Goal: Transaction & Acquisition: Purchase product/service

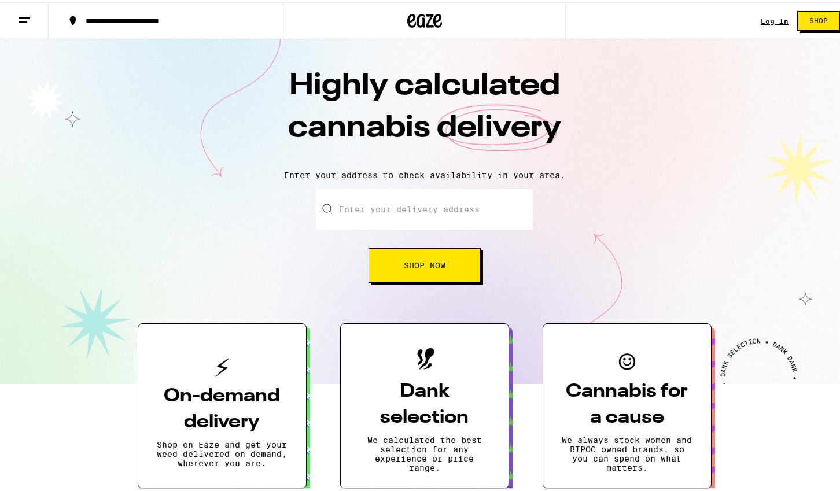
click at [772, 17] on link "Log In" at bounding box center [775, 19] width 28 height 8
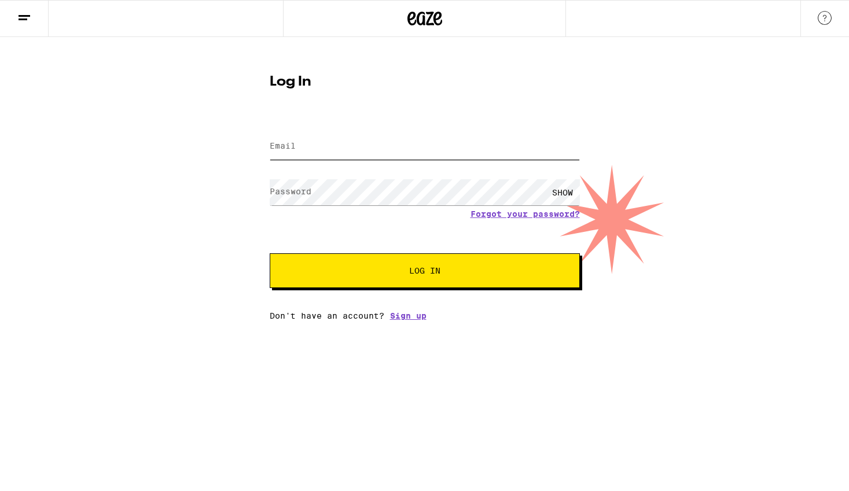
type input "[EMAIL_ADDRESS][DOMAIN_NAME]"
click at [559, 191] on div "SHOW" at bounding box center [562, 192] width 35 height 26
click at [418, 275] on span "Log In" at bounding box center [424, 271] width 31 height 8
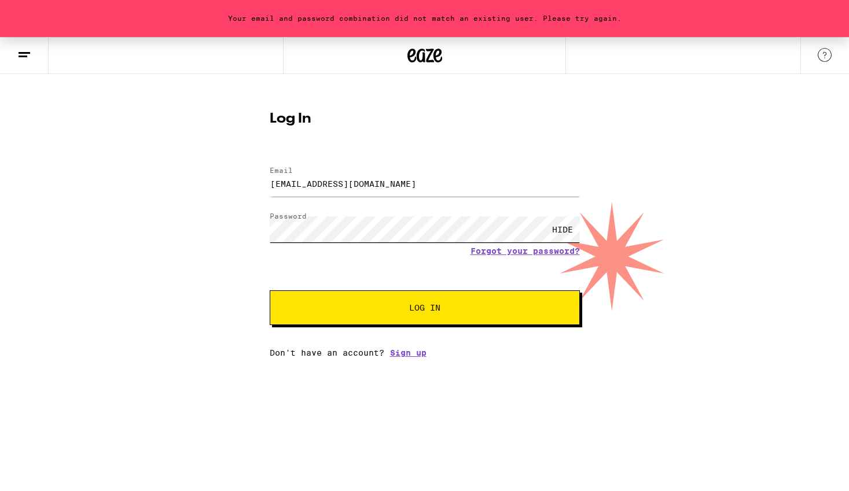
click at [270, 290] on button "Log In" at bounding box center [425, 307] width 310 height 35
click at [192, 257] on div "Your password has expired. Please reset your password. Log In Email Email [EMAI…" at bounding box center [424, 197] width 849 height 321
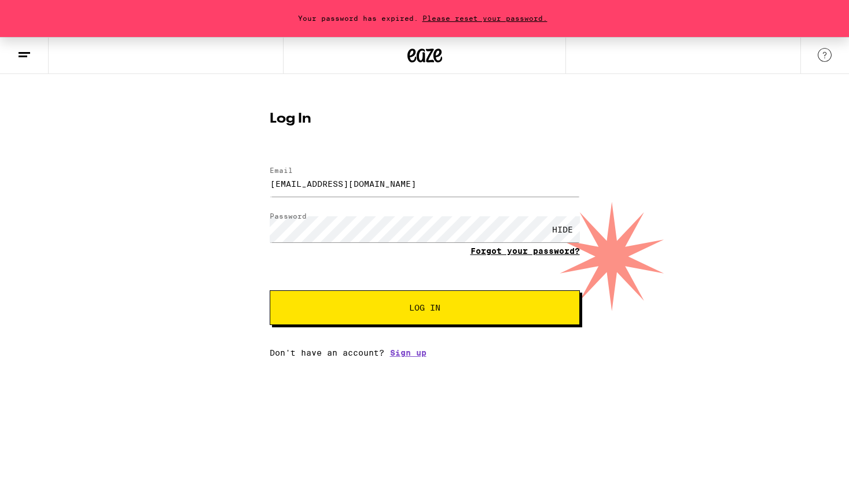
click at [498, 253] on link "Forgot your password?" at bounding box center [524, 250] width 109 height 9
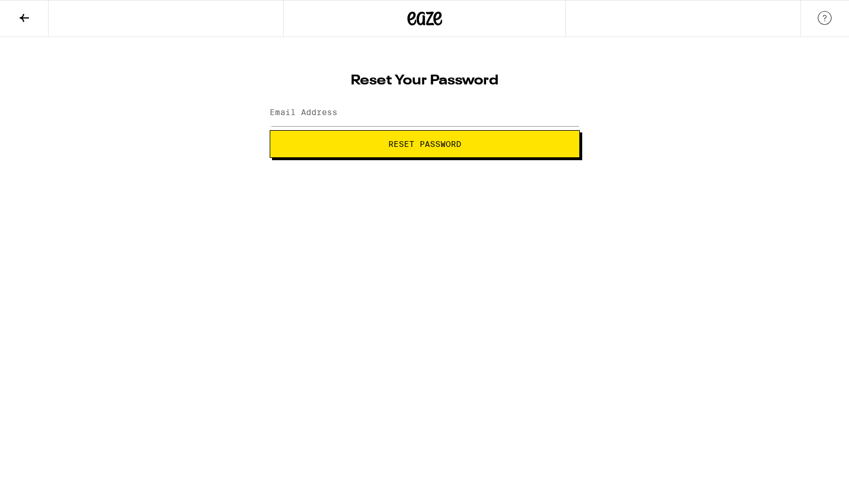
click at [443, 144] on span "Reset Password" at bounding box center [424, 144] width 73 height 8
click at [358, 116] on input "Email Address" at bounding box center [425, 113] width 310 height 26
type input "[EMAIL_ADDRESS][DOMAIN_NAME]"
click at [422, 149] on button "Reset Password" at bounding box center [425, 144] width 310 height 28
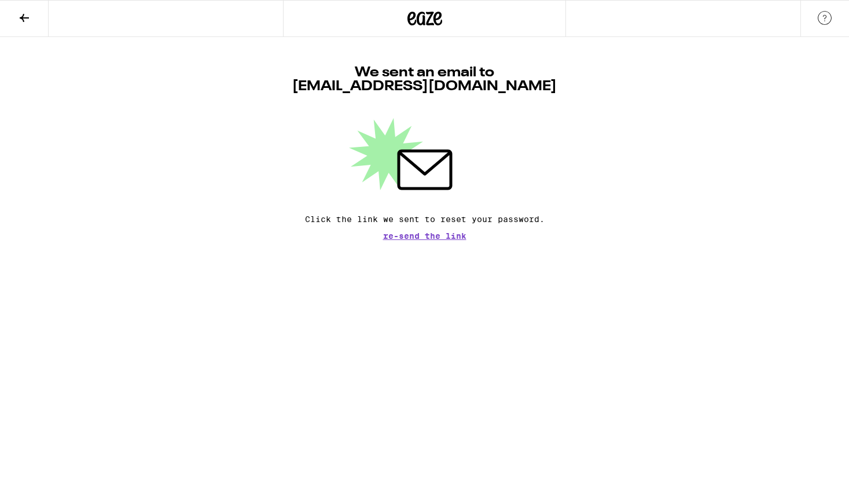
click at [420, 238] on span "Re-send the link" at bounding box center [424, 236] width 83 height 8
click at [417, 21] on icon at bounding box center [424, 19] width 17 height 14
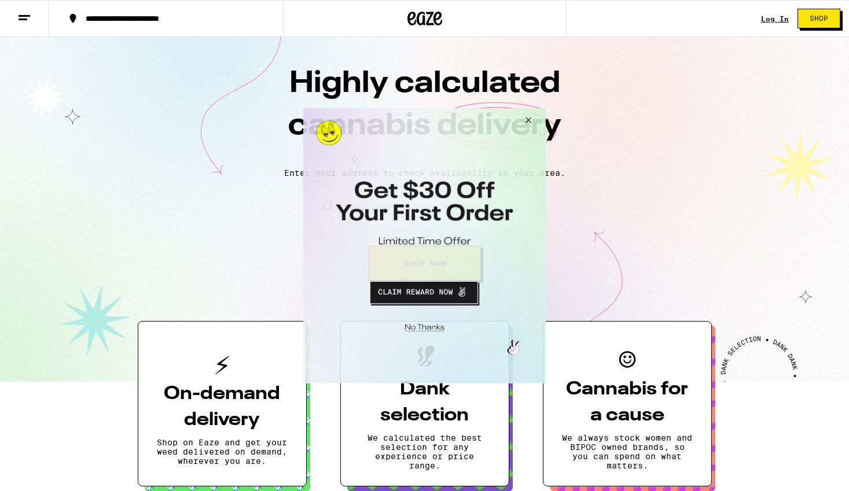
click at [530, 116] on button "Close Modal" at bounding box center [526, 122] width 31 height 28
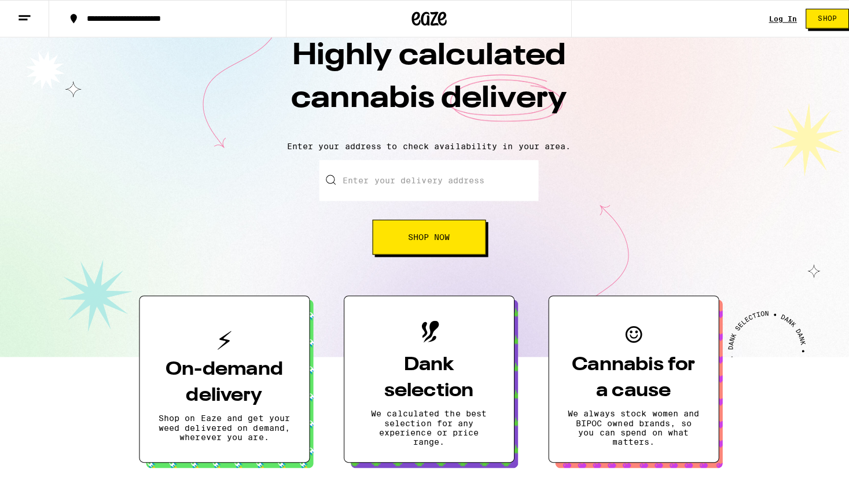
scroll to position [111, 0]
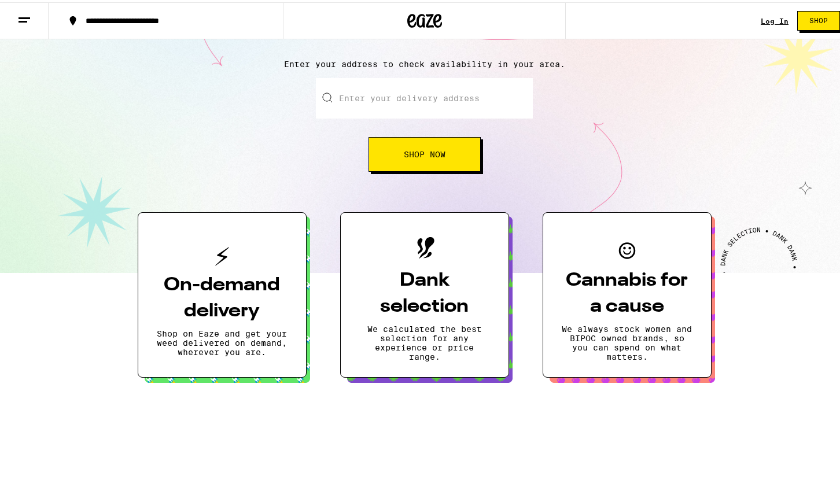
click at [212, 314] on h3 "On-demand delivery" at bounding box center [222, 296] width 131 height 52
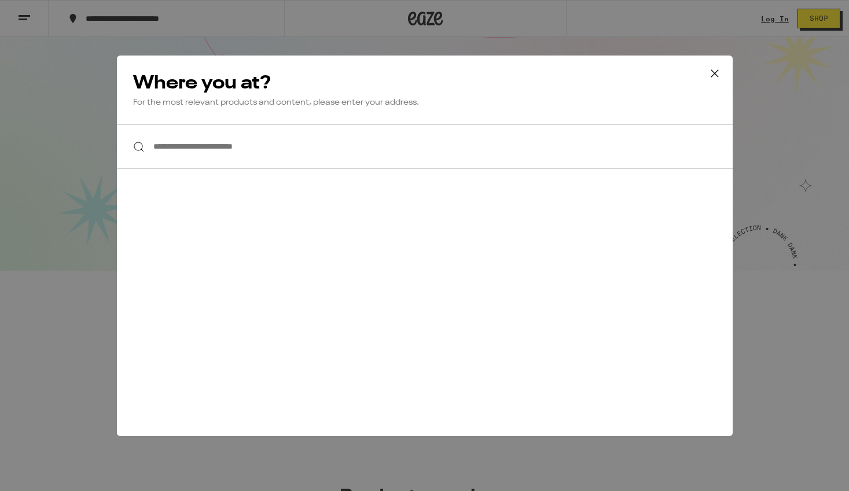
click at [210, 151] on input "**********" at bounding box center [425, 146] width 616 height 45
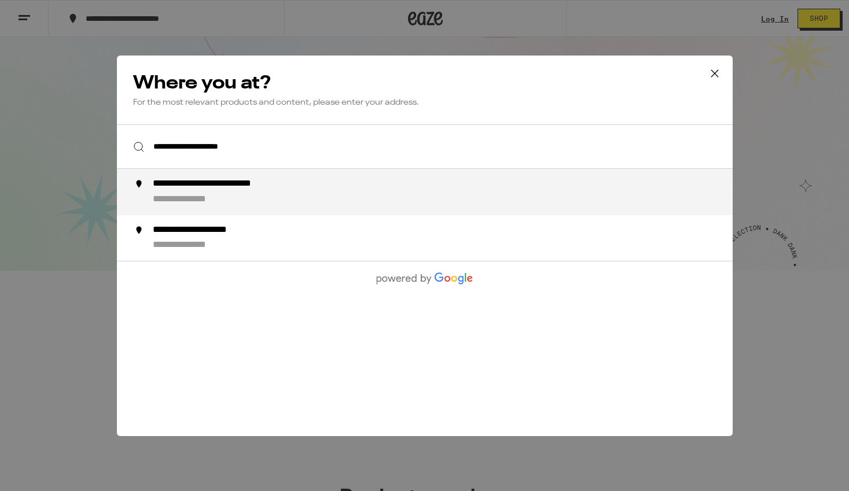
click at [186, 189] on div "**********" at bounding box center [235, 184] width 167 height 12
type input "**********"
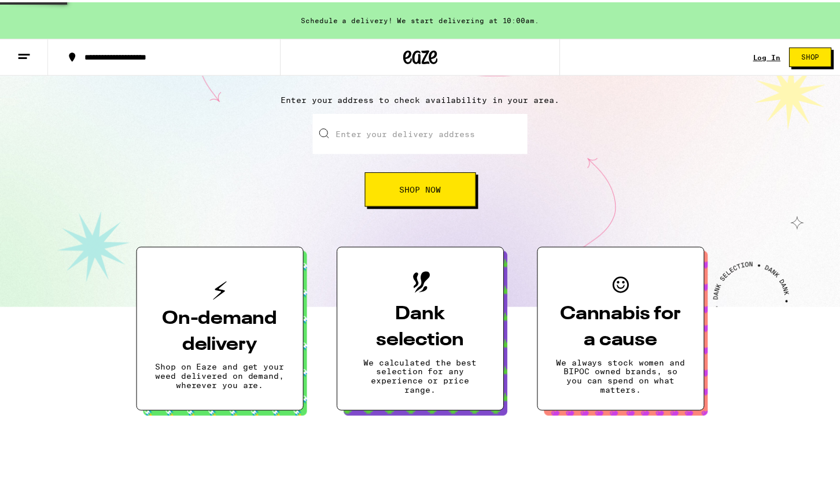
scroll to position [148, 0]
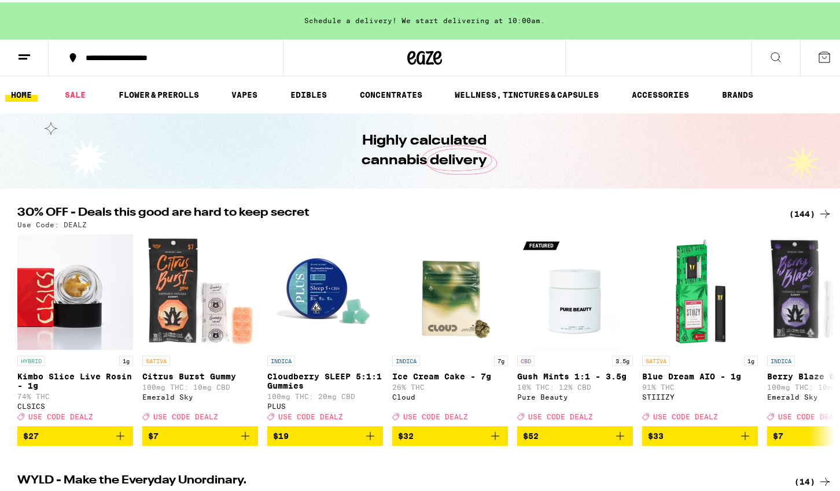
click at [21, 50] on icon at bounding box center [24, 55] width 14 height 14
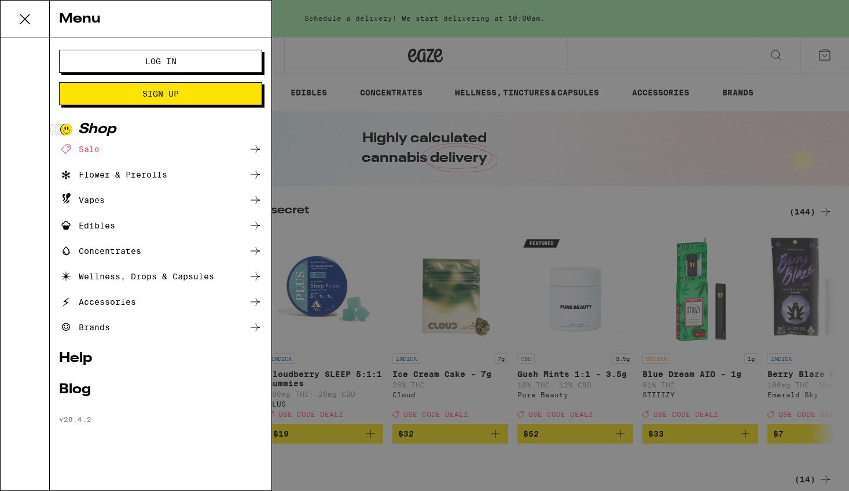
click at [123, 62] on span "Log In" at bounding box center [160, 61] width 109 height 8
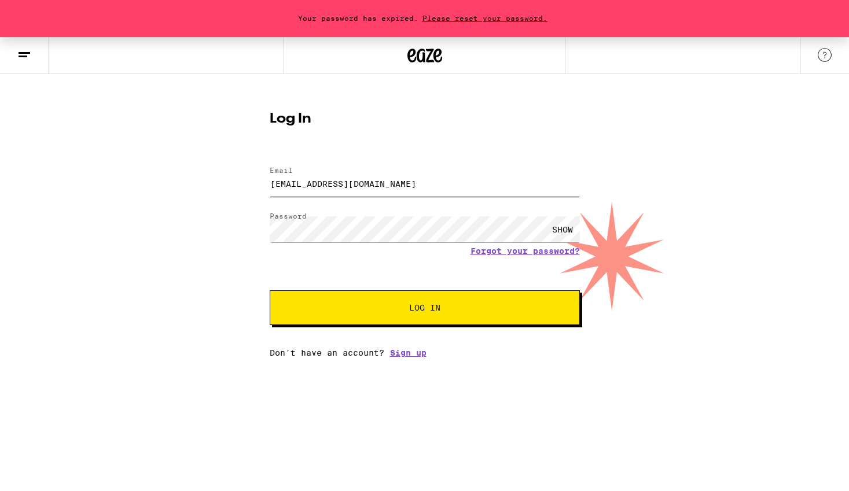
click at [388, 190] on input "[EMAIL_ADDRESS][DOMAIN_NAME]" at bounding box center [425, 184] width 310 height 26
type input "[EMAIL_ADDRESS][DOMAIN_NAME]"
click at [572, 229] on div "SHOW" at bounding box center [562, 229] width 35 height 26
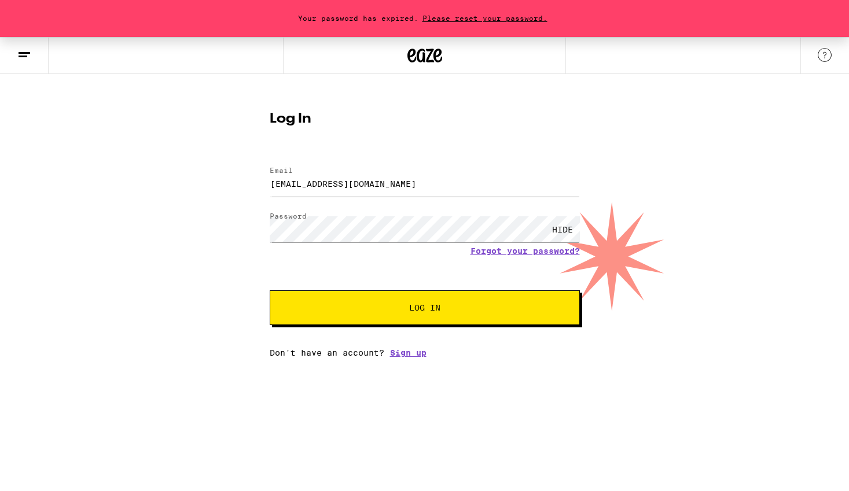
click at [507, 303] on button "Log In" at bounding box center [425, 307] width 310 height 35
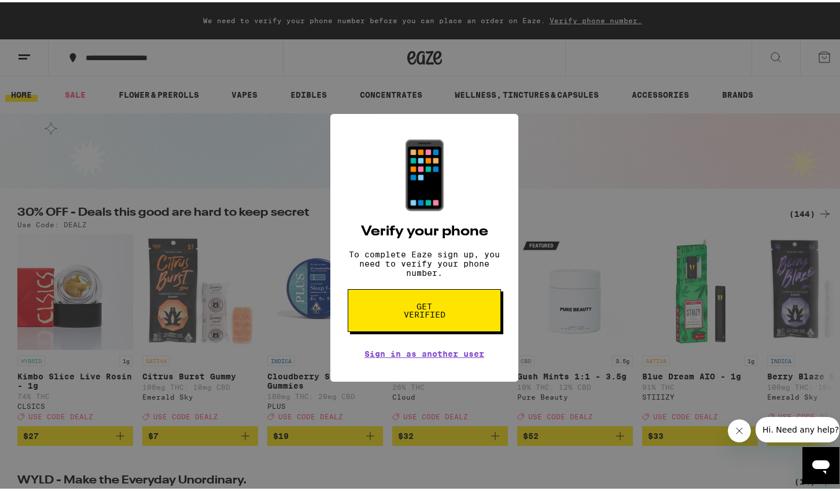
click at [409, 314] on span "Get verified" at bounding box center [425, 308] width 60 height 16
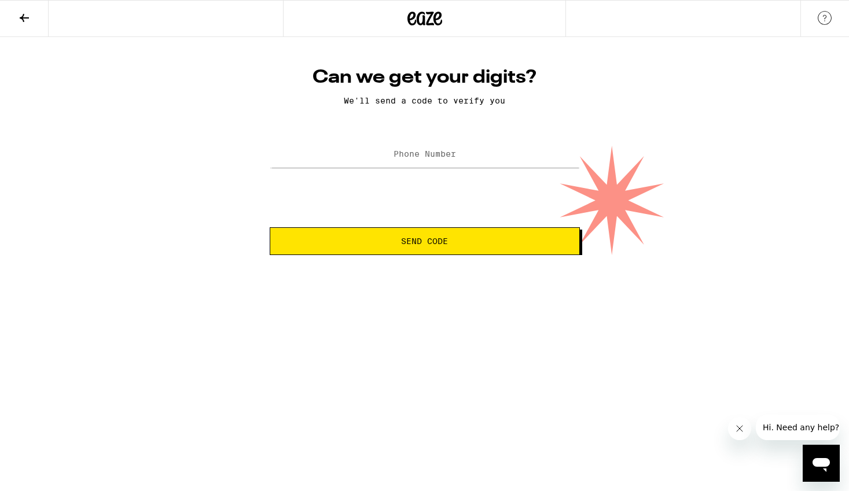
click at [396, 150] on label "Phone Number" at bounding box center [424, 153] width 62 height 9
click at [392, 152] on input "(195) 197-0041" at bounding box center [425, 155] width 310 height 26
type input "[PHONE_NUMBER]"
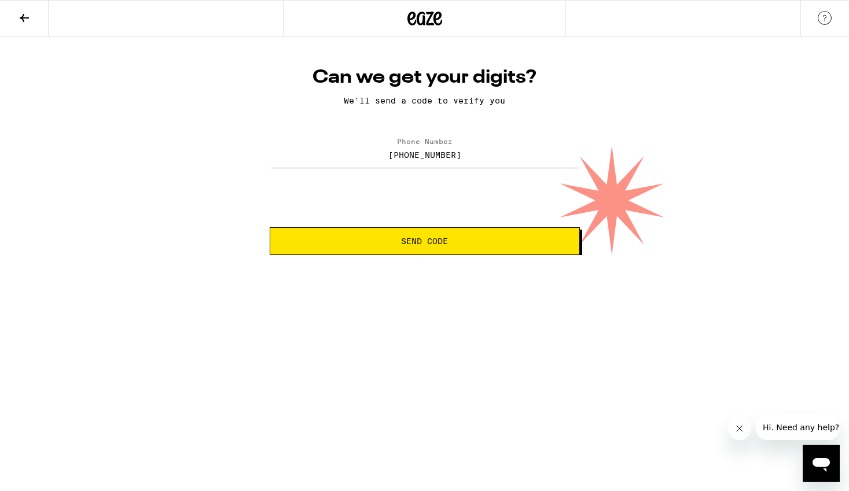
click at [407, 243] on span "Send Code" at bounding box center [424, 241] width 47 height 8
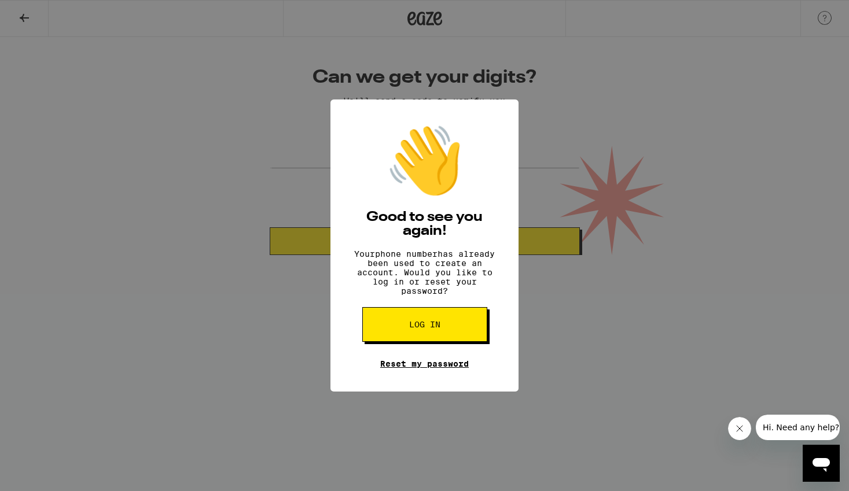
click at [423, 369] on link "Reset my password" at bounding box center [424, 363] width 89 height 9
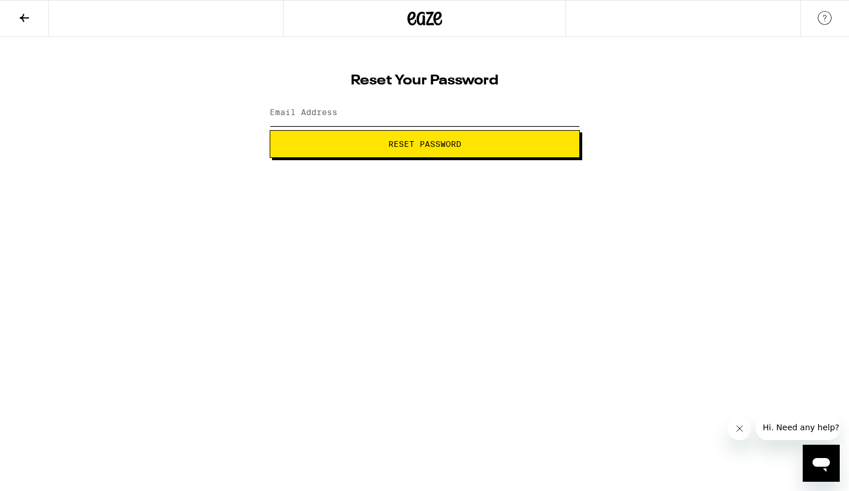
click at [344, 122] on input "Email Address" at bounding box center [425, 113] width 310 height 26
type input "[EMAIL_ADDRESS][DOMAIN_NAME]"
click at [376, 143] on span "Reset Password" at bounding box center [424, 144] width 290 height 8
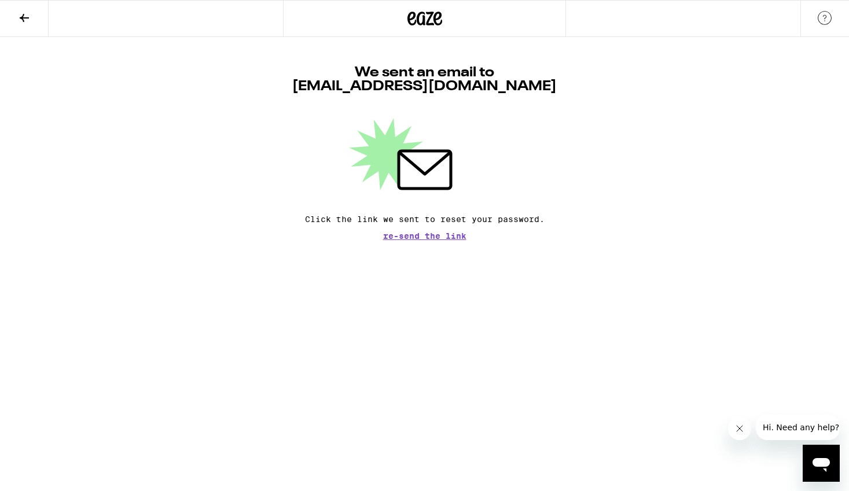
click at [421, 237] on span "Re-send the link" at bounding box center [424, 236] width 83 height 8
click at [801, 424] on span "Hi. Need any help?" at bounding box center [801, 427] width 76 height 9
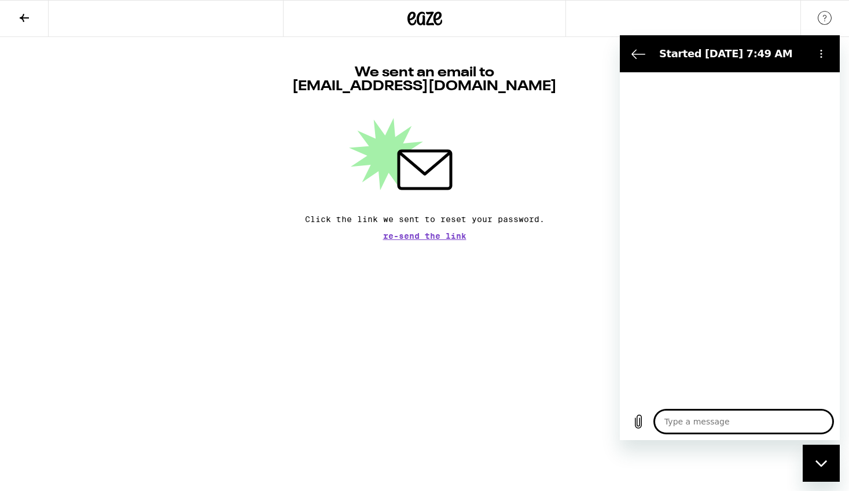
type textarea "x"
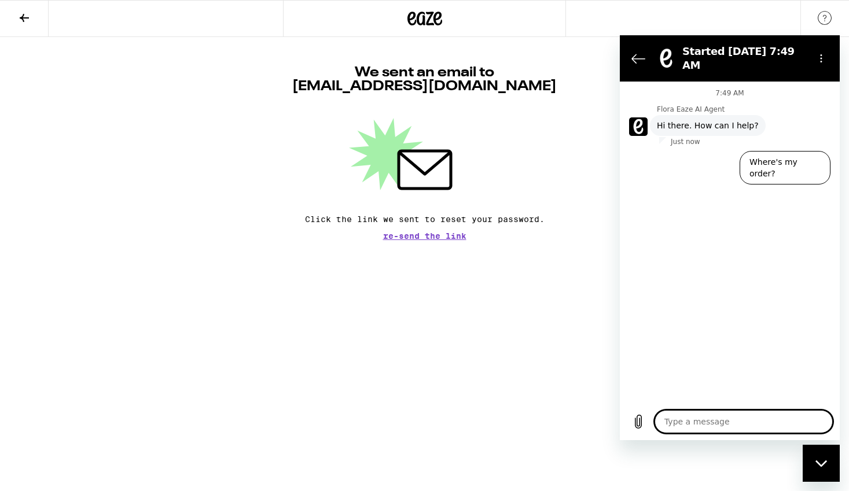
type textarea "I"
type textarea "x"
type textarea "It"
type textarea "x"
type textarea "Its"
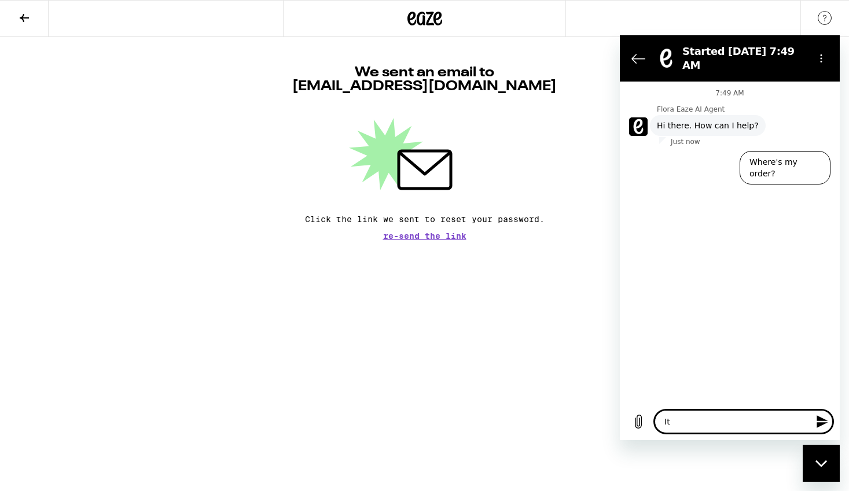
type textarea "x"
type textarea "Its"
type textarea "x"
type textarea "Its n"
type textarea "x"
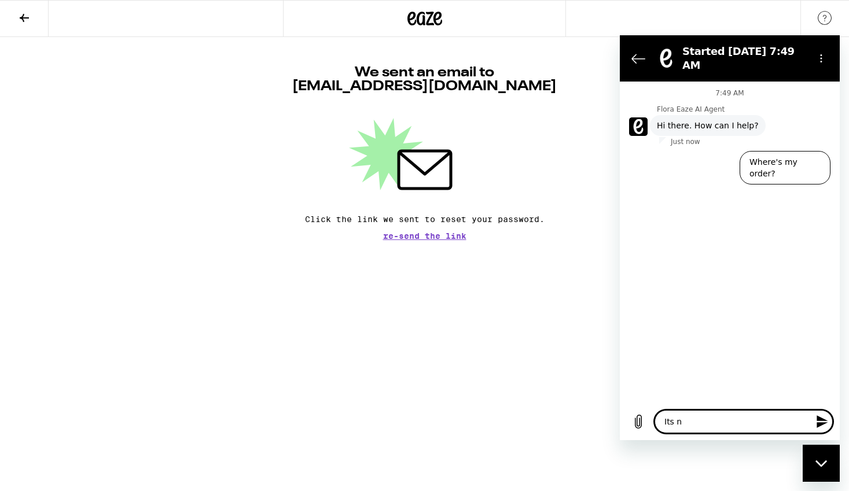
type textarea "Its no"
type textarea "x"
type textarea "Its not"
type textarea "x"
type textarea "Its not"
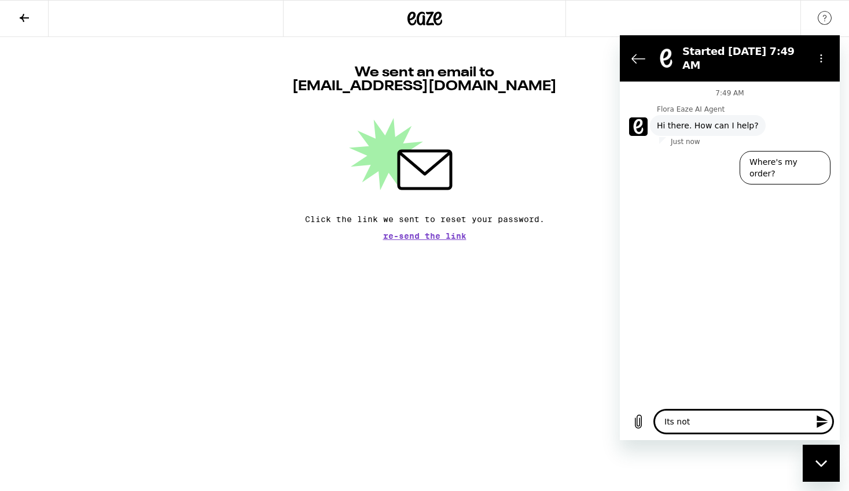
type textarea "x"
type textarea "Its not s"
type textarea "x"
type textarea "Its not se"
type textarea "x"
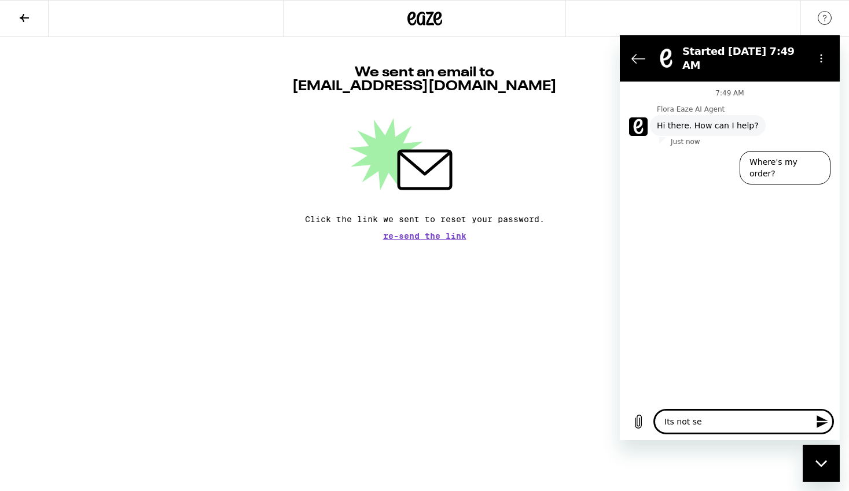
type textarea "Its not sen"
type textarea "x"
type textarea "Its not send"
type textarea "x"
type textarea "Its not sendi"
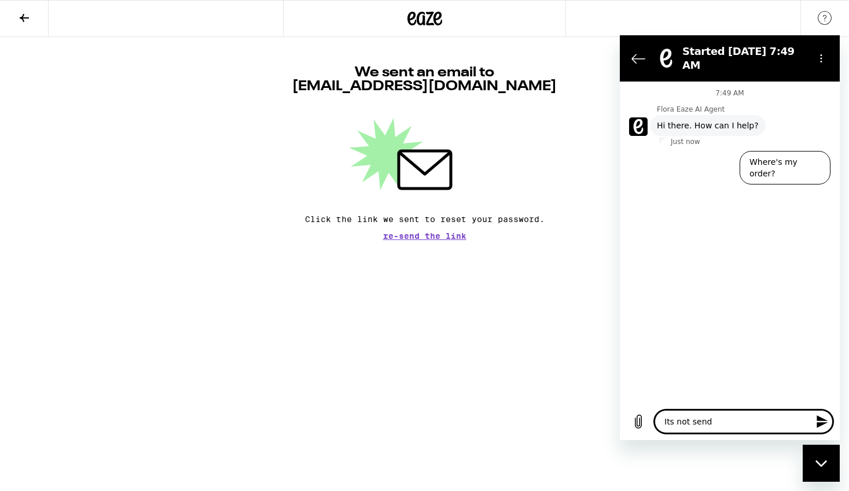
type textarea "x"
type textarea "Its not sendin"
type textarea "x"
type textarea "Its not sending"
type textarea "x"
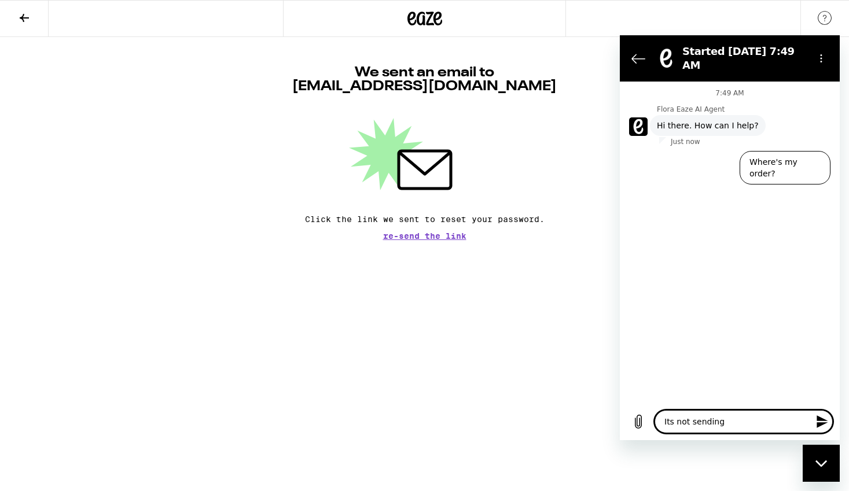
type textarea "Its not sending"
type textarea "x"
type textarea "Its not sending m"
type textarea "x"
type textarea "Its not sending me"
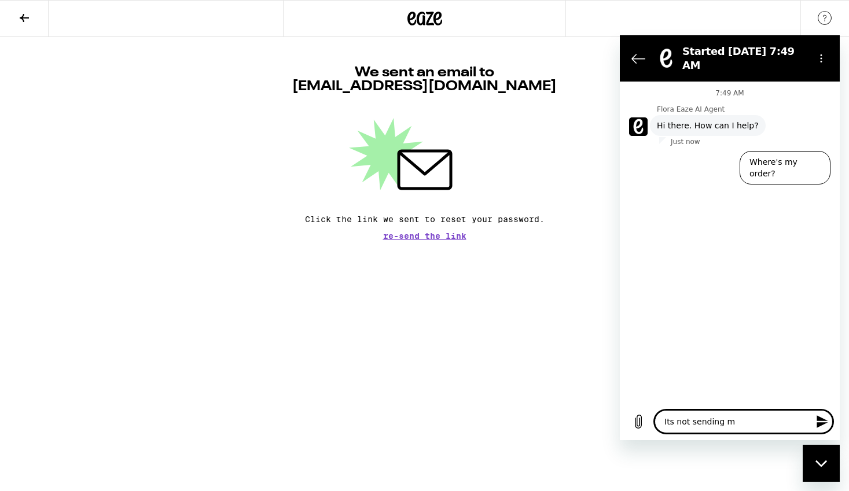
type textarea "x"
type textarea "Its not sending me"
type textarea "x"
type textarea "Its not sending me a"
type textarea "x"
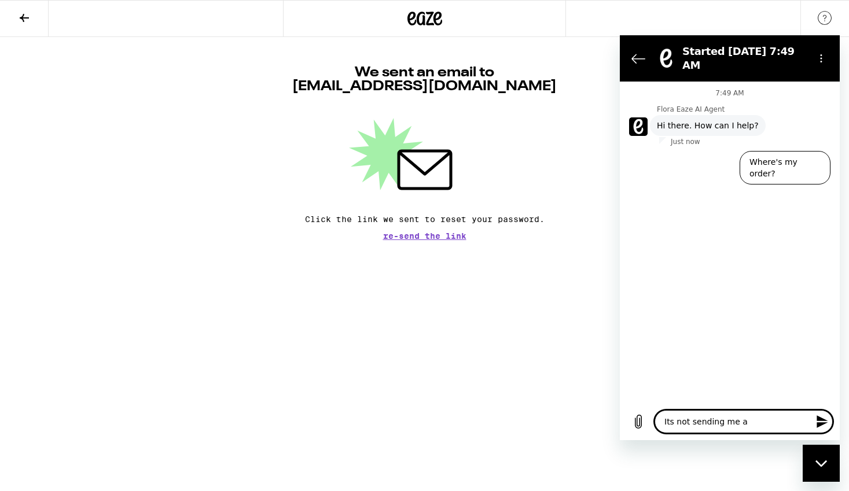
type textarea "Its not sending me a"
type textarea "x"
type textarea "Its not sending me a l"
type textarea "x"
type textarea "Its not sending me a lo"
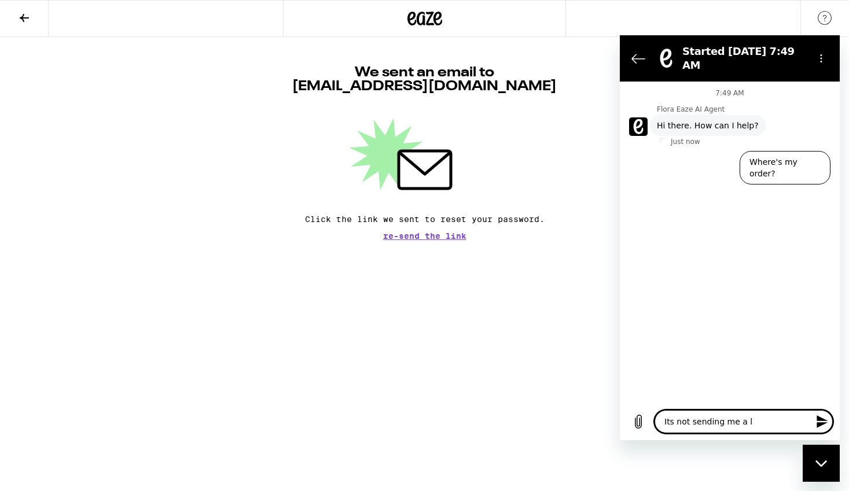
type textarea "x"
type textarea "Its not sending me a loi"
type textarea "x"
type textarea "Its not sending me a loin"
type textarea "x"
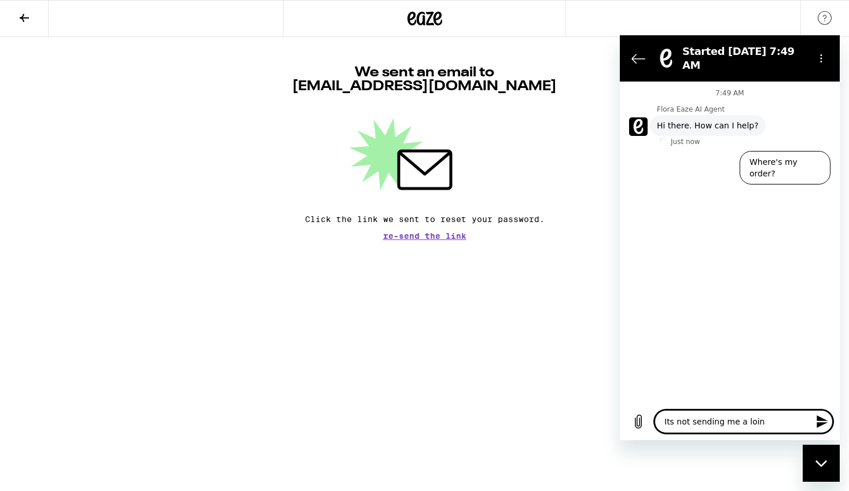
type textarea "Its not sending me a loink"
type textarea "x"
type textarea "Its not sending me a loink"
type textarea "x"
type textarea "Its not sending me a loink t"
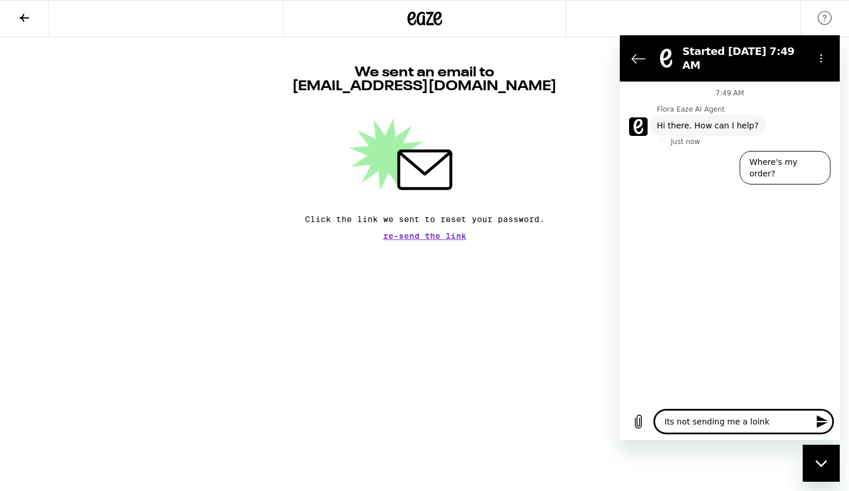
type textarea "x"
type textarea "Its not sending me a loink to"
type textarea "x"
type textarea "Its not sending me a loink to"
type textarea "x"
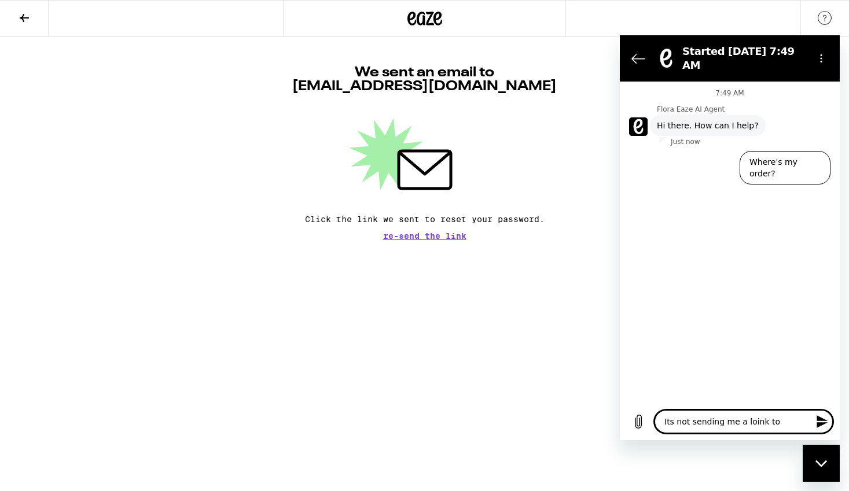
type textarea "Its not sending me a loink to m"
type textarea "x"
type textarea "Its not sending me a loink to my"
type textarea "x"
type textarea "Its not sending me a loink to my"
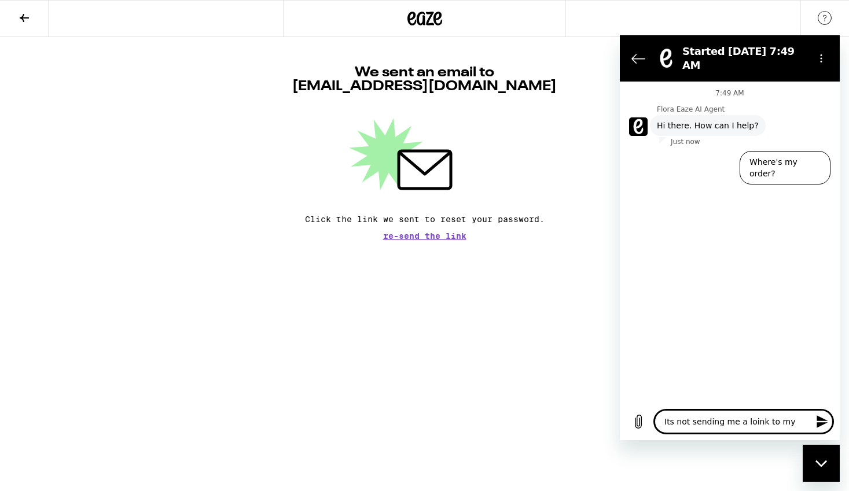
type textarea "x"
type textarea "Its not sending me a loink to my e"
type textarea "x"
type textarea "Its not sending me a loink to my em"
type textarea "x"
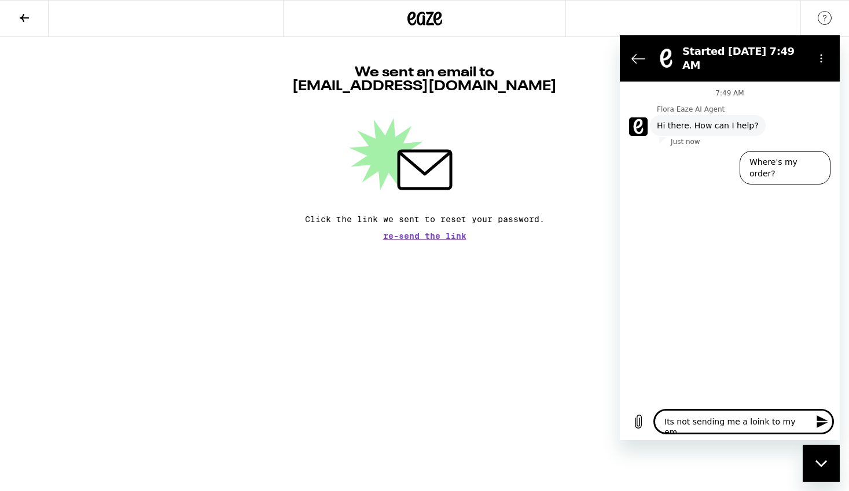
type textarea "Its not sending me a loink to my ema"
type textarea "x"
type textarea "Its not sending me a loink to my emai"
type textarea "x"
type textarea "Its not sending me a loink to my email"
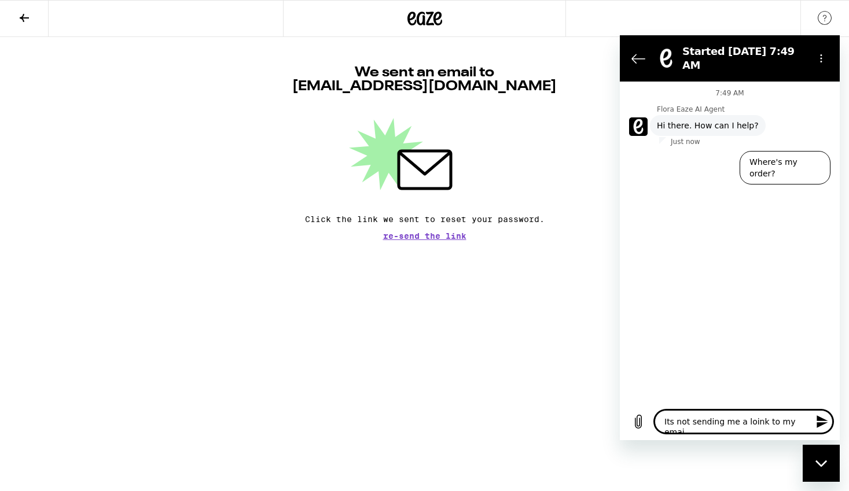
type textarea "x"
type textarea "Its not sending me a loink to my emai"
type textarea "x"
type textarea "Its not sending me a loink to my ema"
type textarea "x"
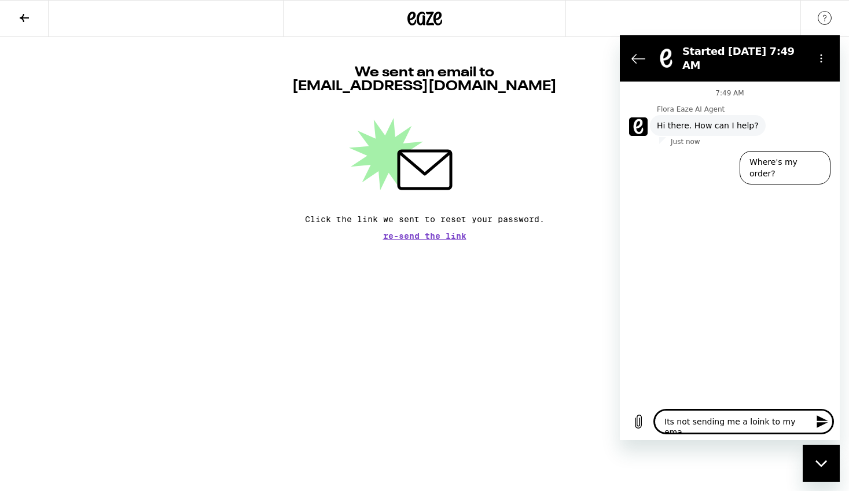
type textarea "Its not sending me a loink to my em"
type textarea "x"
type textarea "Its not sending me a loink to my e"
type textarea "x"
type textarea "Its not sending me a loink to my"
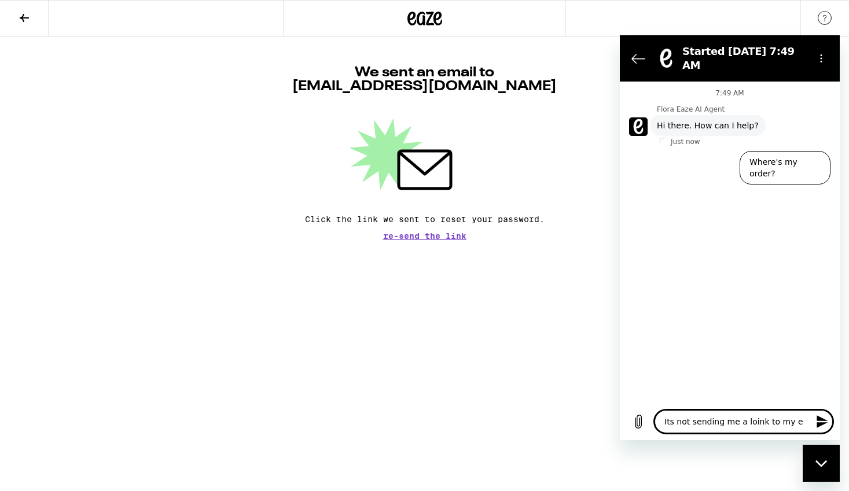
type textarea "x"
type textarea "Its not sending me a loink to my"
type textarea "x"
type textarea "Its not sending me a loink to m"
type textarea "x"
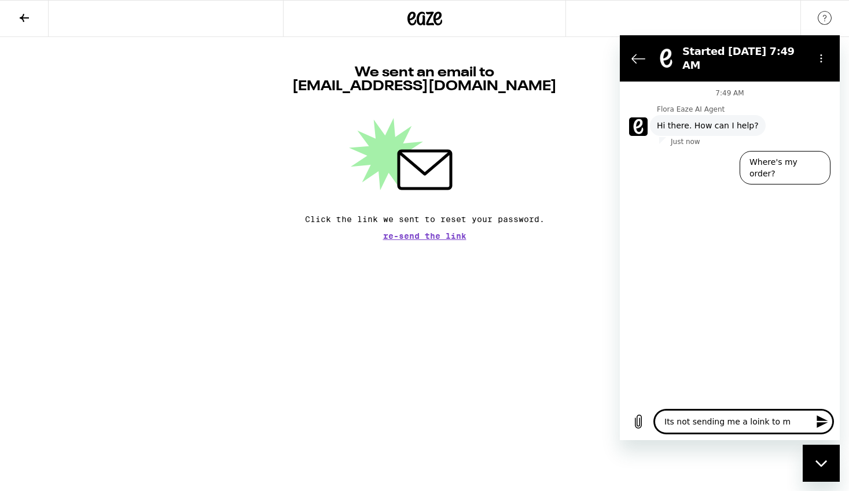
type textarea "Its not sending me a loink to"
type textarea "x"
type textarea "Its not sending me a loink to"
type textarea "x"
type textarea "Its not sending me a loink t"
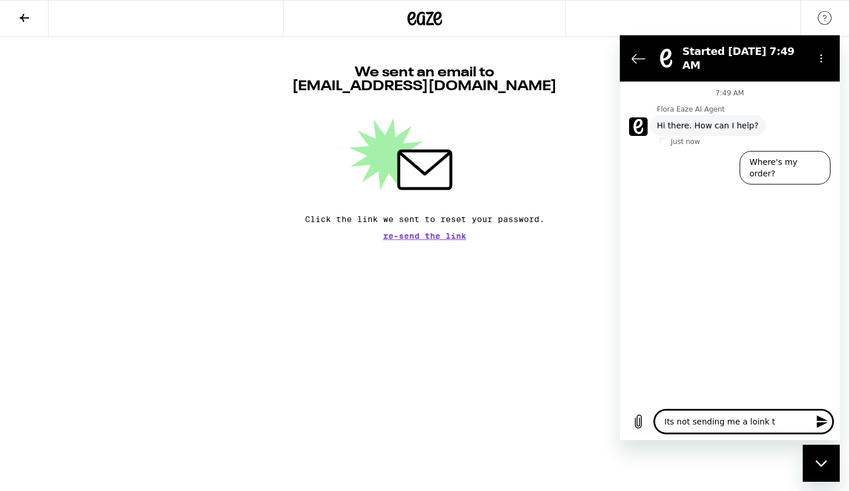
type textarea "x"
type textarea "Its not sending me a loink"
type textarea "x"
type textarea "Its not sending me a loink"
type textarea "x"
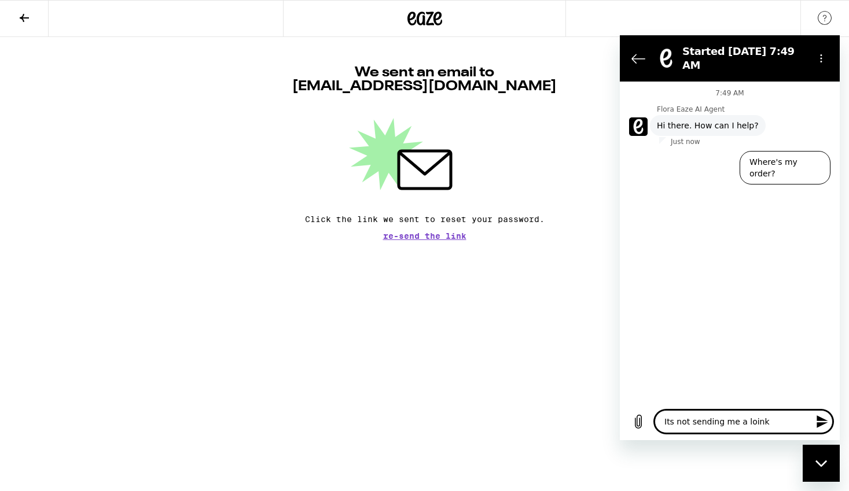
type textarea "Its not sending me a loin"
type textarea "x"
type textarea "Its not sending me a loi"
type textarea "x"
type textarea "Its not sending me a lo"
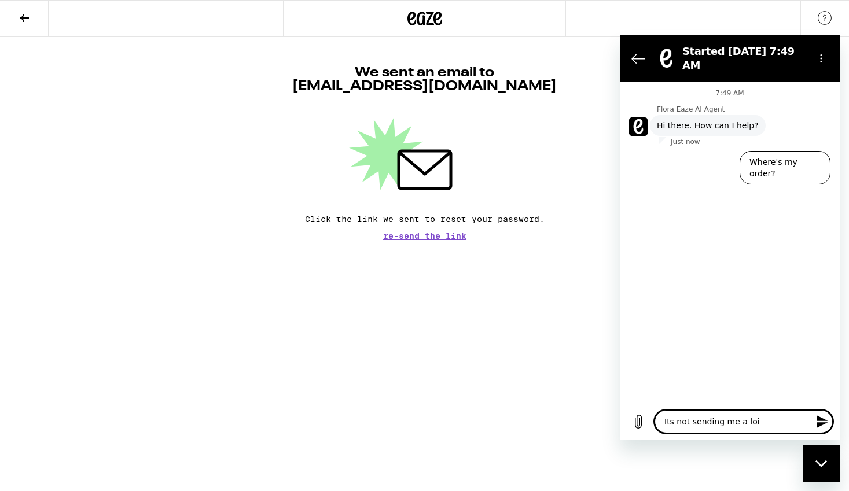
type textarea "x"
type textarea "Its not sending me a l"
type textarea "x"
type textarea "Its not sending me a li"
type textarea "x"
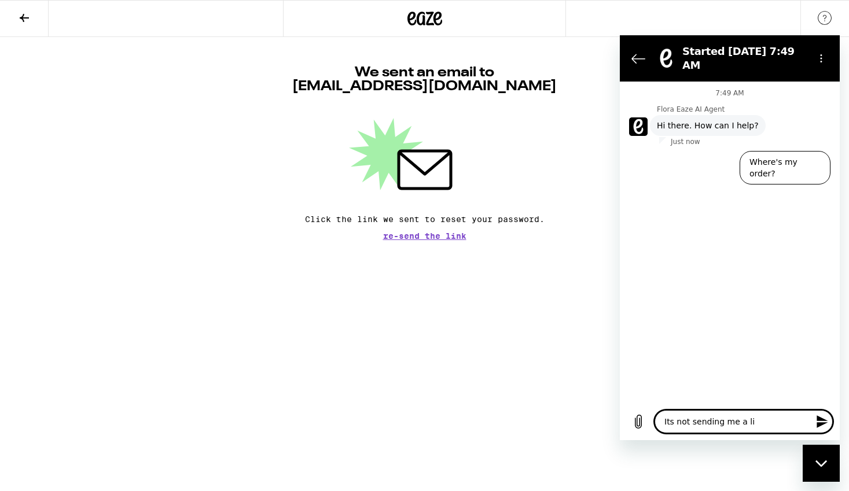
type textarea "Its not sending me a lin"
type textarea "x"
type textarea "Its not sending me a link"
type textarea "x"
type textarea "Its not sending me a link"
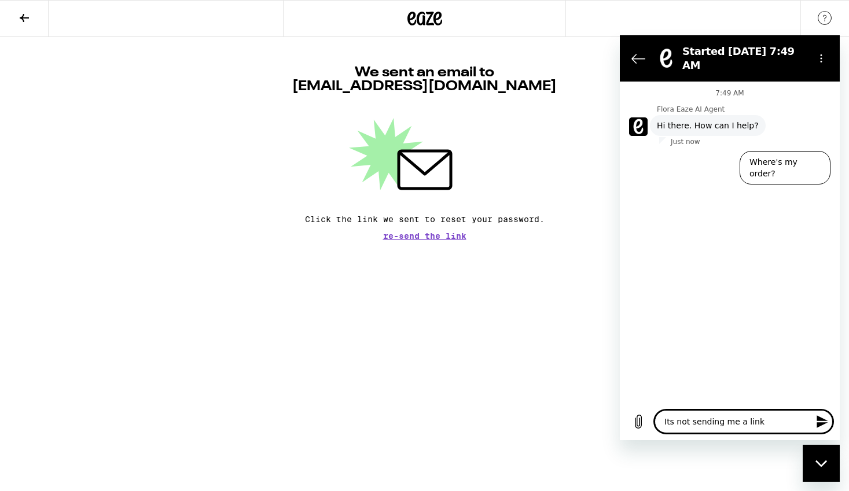
type textarea "x"
type textarea "Its not sending me a link t"
type textarea "x"
type textarea "Its not sending me a link to"
type textarea "x"
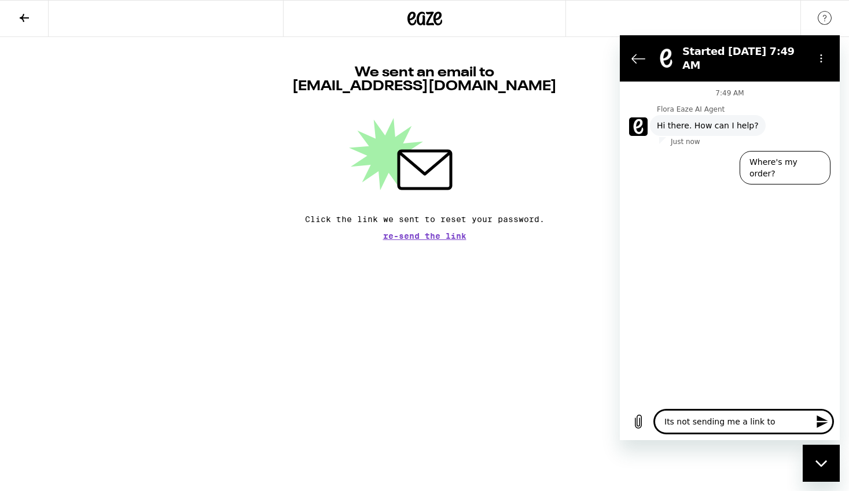
type textarea "Its not sending me a link to"
type textarea "x"
type textarea "Its not sending me a link to m"
type textarea "x"
type textarea "Its not sending me a link to my"
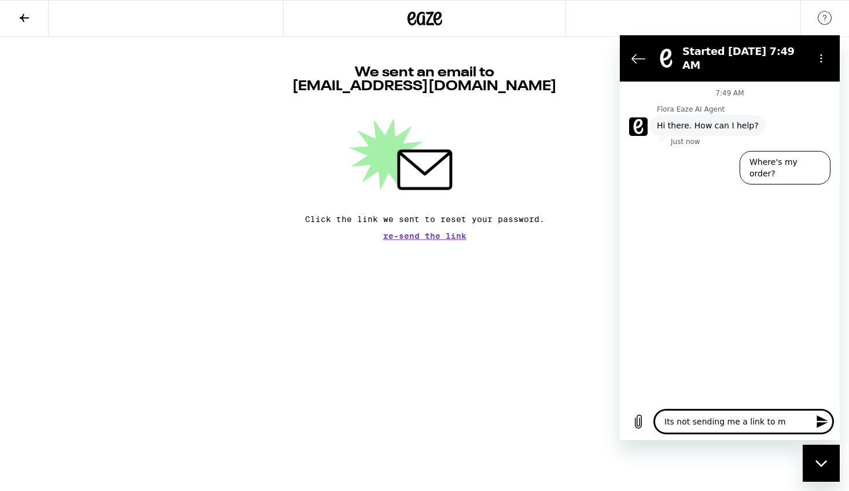
type textarea "x"
type textarea "Its not sending me a link to my"
type textarea "x"
type textarea "Its not sending me a link to my e"
type textarea "x"
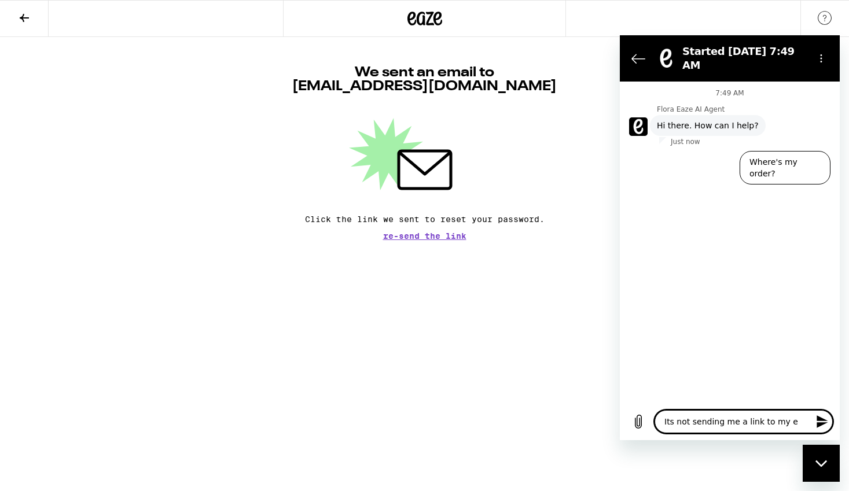
type textarea "Its not sending me a link to my em"
type textarea "x"
type textarea "Its not sending me a link to my ema"
type textarea "x"
type textarea "Its not sending me a link to my emai"
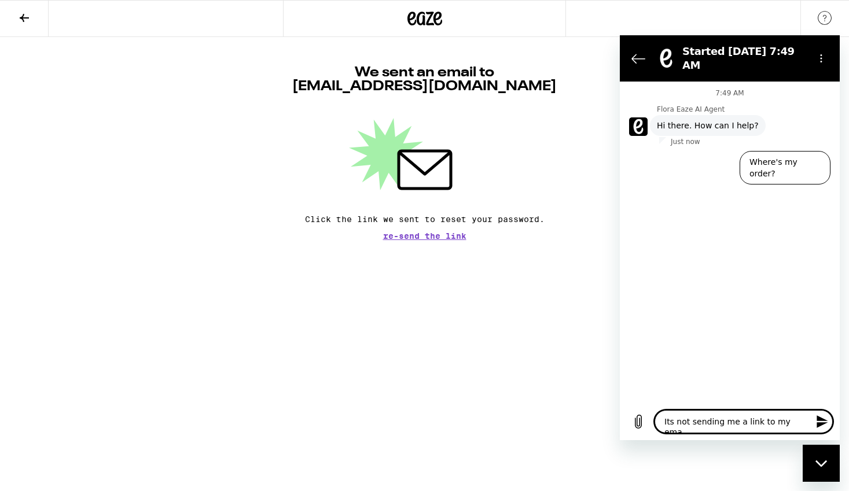
type textarea "x"
type textarea "Its not sending me a link to my email"
type textarea "x"
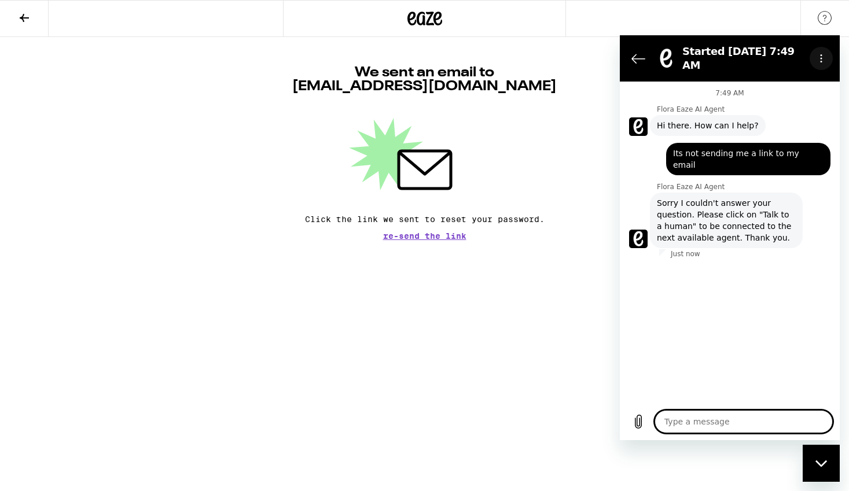
click at [822, 54] on icon "Options menu" at bounding box center [820, 58] width 9 height 9
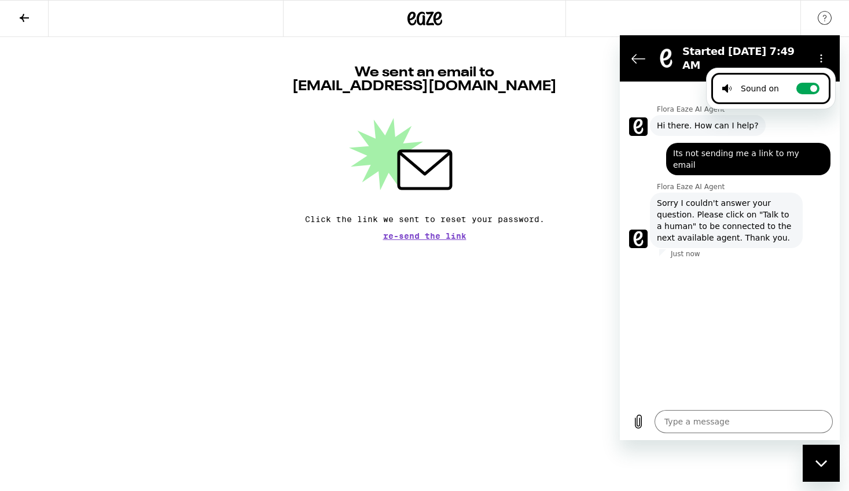
click at [670, 286] on div "7:49 AM Flora Eaze AI Agent Flora Eaze AI Agent says: Hi there. How can I help?…" at bounding box center [730, 243] width 220 height 322
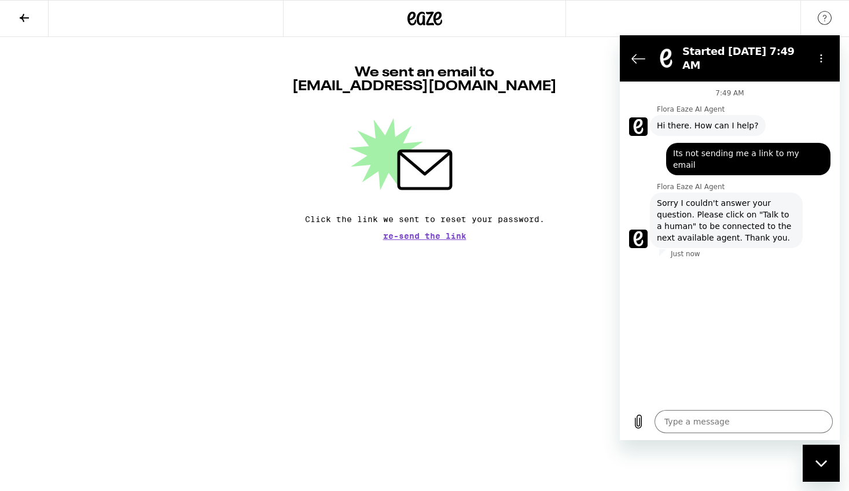
click at [827, 472] on div "Close messaging window" at bounding box center [821, 463] width 35 height 35
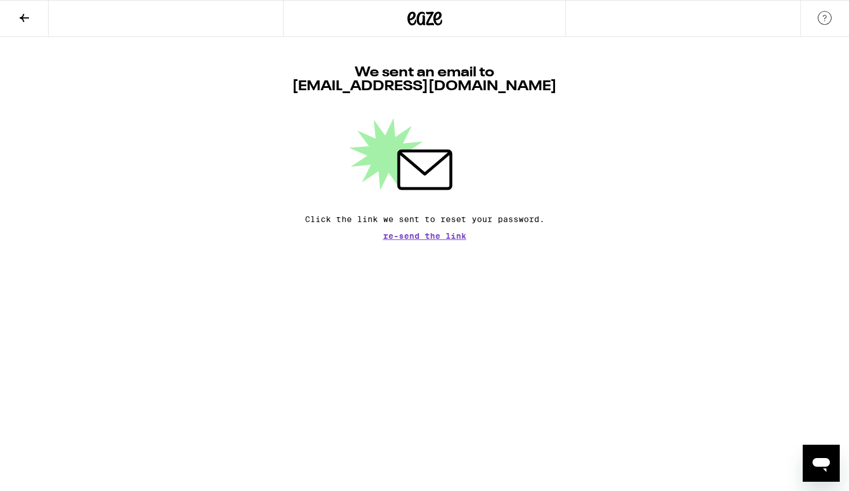
click at [827, 472] on icon "Open messaging window" at bounding box center [821, 463] width 21 height 21
type textarea "x"
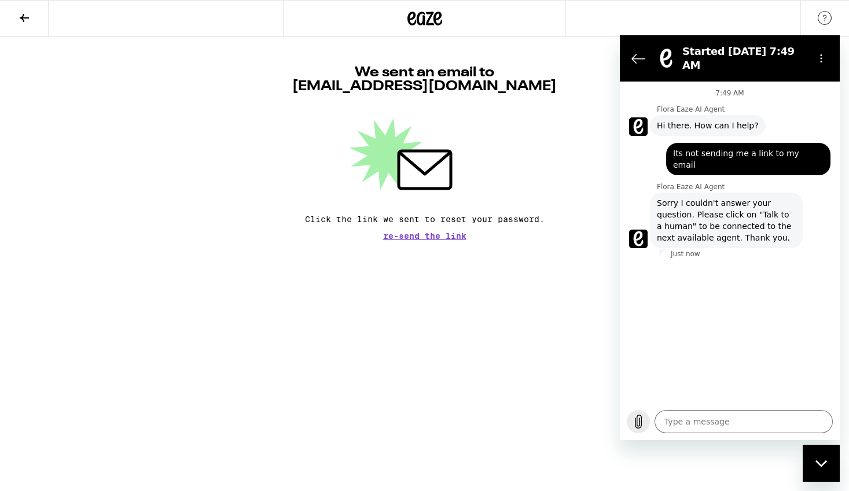
click at [636, 418] on icon "Upload file" at bounding box center [638, 421] width 6 height 13
click at [428, 19] on icon at bounding box center [424, 19] width 17 height 14
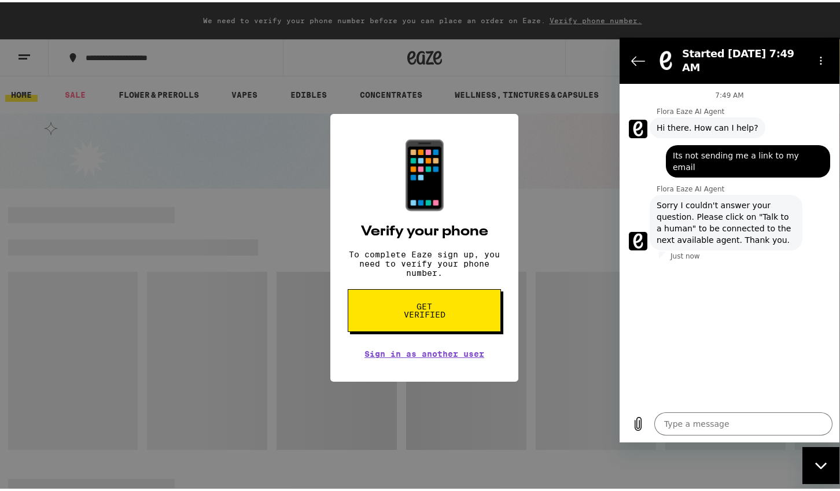
click at [208, 205] on div "📱 Verify your phone To complete Eaze sign up, you need to verify your phone num…" at bounding box center [424, 245] width 849 height 491
click at [671, 426] on textarea at bounding box center [743, 424] width 178 height 23
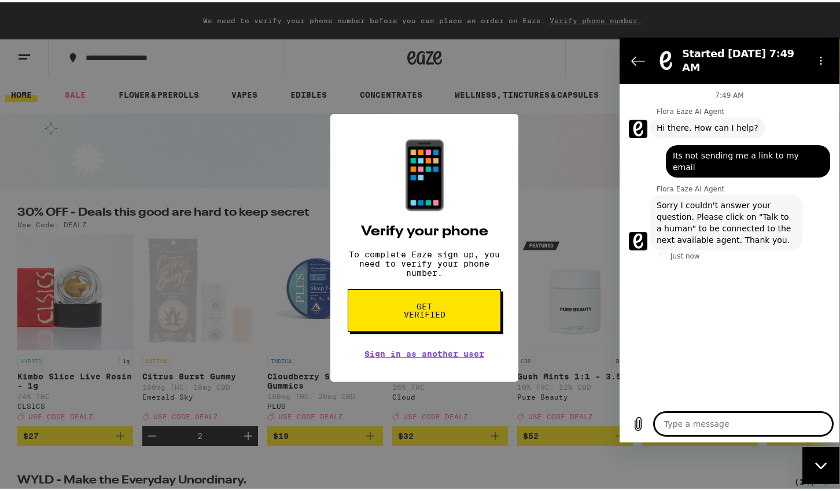
type textarea "T"
type textarea "x"
type textarea "Ta"
type textarea "x"
type textarea "Tal"
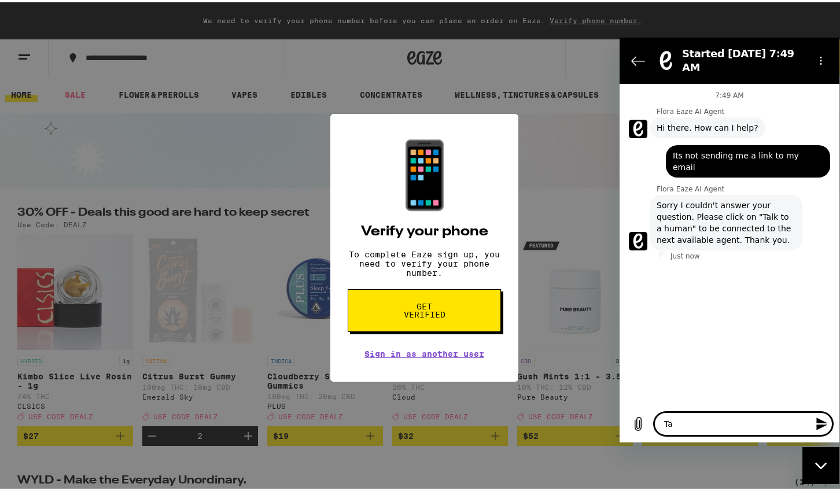
type textarea "x"
type textarea "Talk"
type textarea "x"
type textarea "Talk"
type textarea "x"
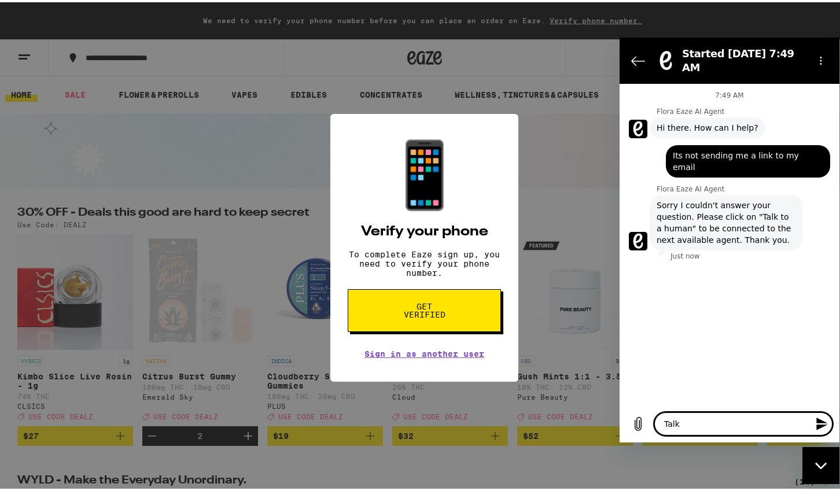
type textarea "Talk t"
type textarea "x"
type textarea "Talk to"
type textarea "x"
type textarea "Talk to"
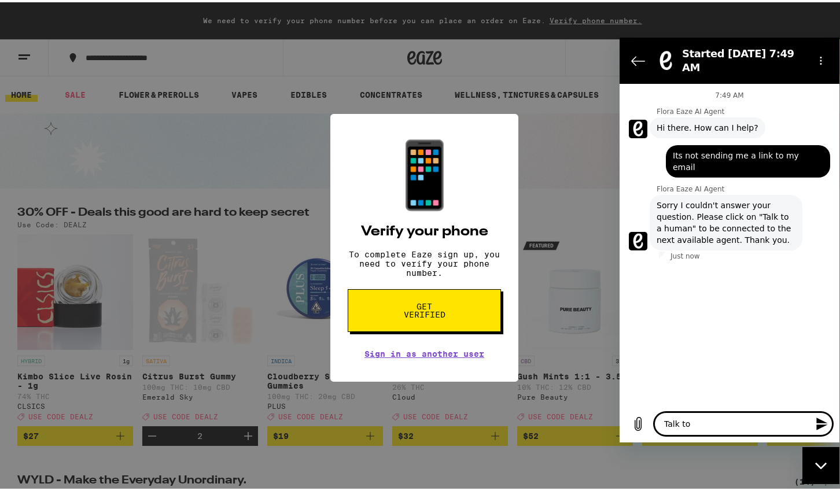
type textarea "x"
type textarea "Talk to a"
type textarea "x"
type textarea "Talk to an"
type textarea "x"
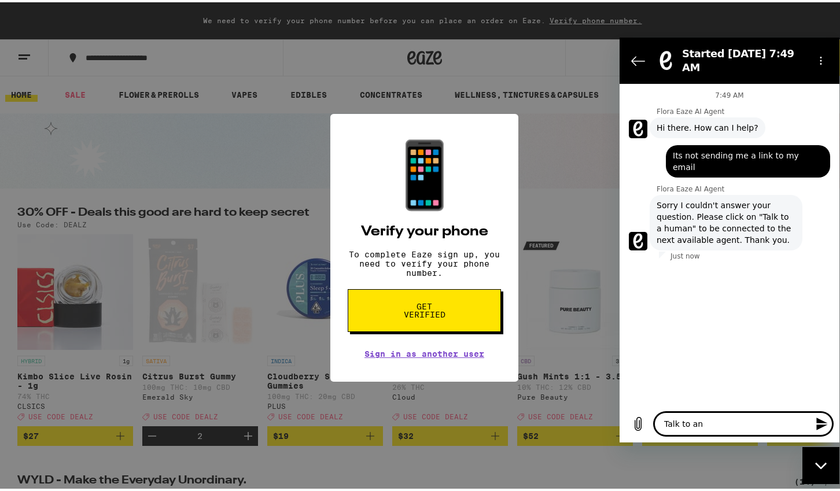
type textarea "Talk to an"
type textarea "x"
type textarea "Talk to an a"
type textarea "x"
type textarea "Talk to an afg"
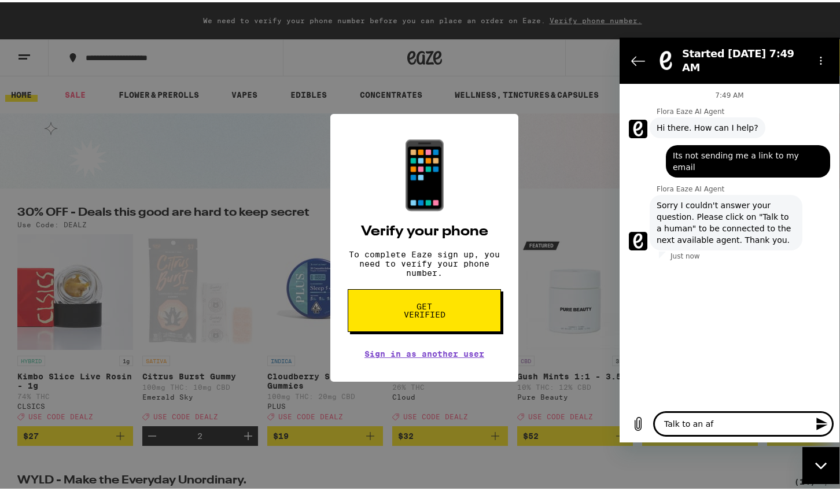
type textarea "x"
type textarea "Talk to an afge"
type textarea "x"
type textarea "Talk to an afgen"
type textarea "x"
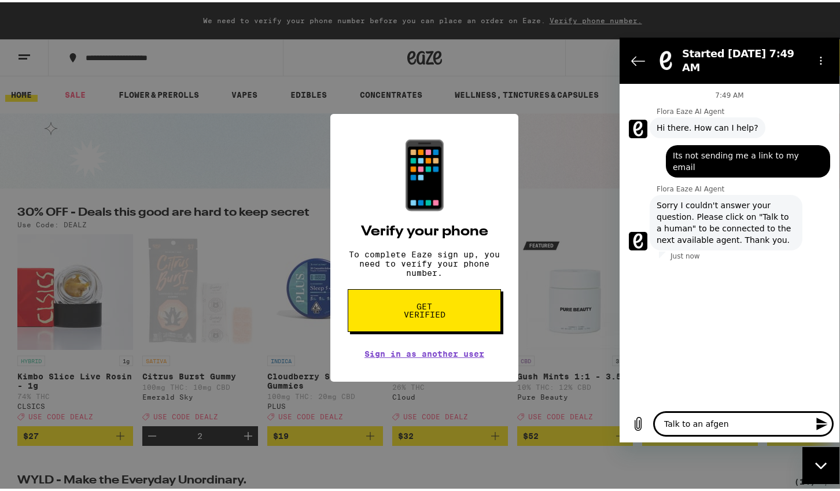
type textarea "Talk to an afgent"
type textarea "x"
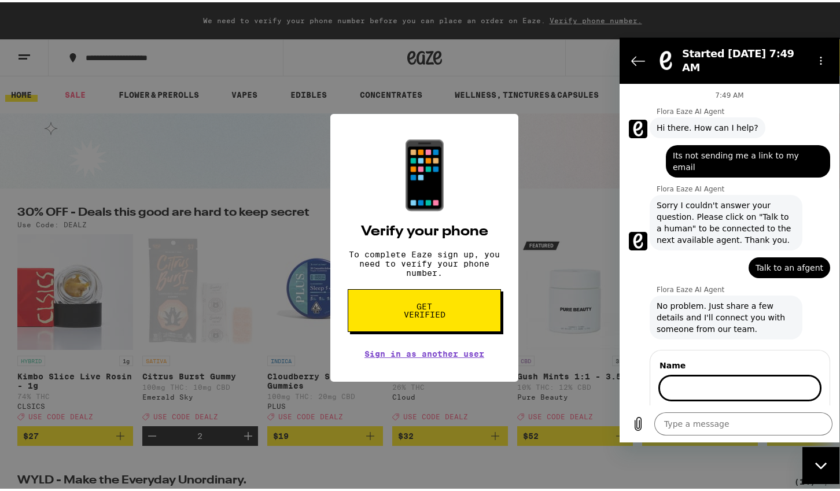
type textarea "x"
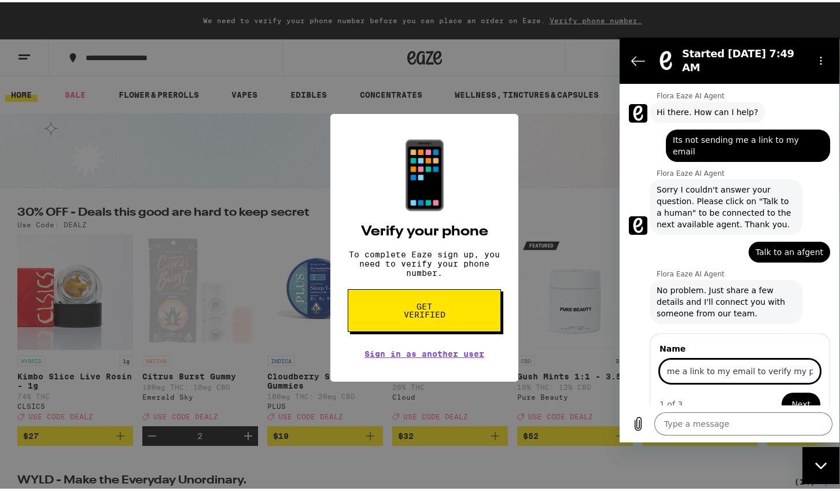
scroll to position [0, 106]
type input "Your site is not sending me a link to my email to verify my pohone"
click at [782, 393] on button "Next" at bounding box center [801, 404] width 39 height 23
type textarea "x"
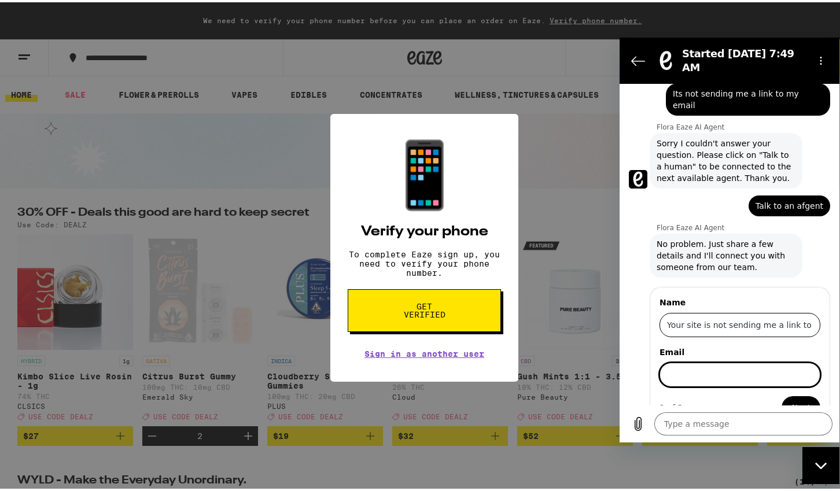
scroll to position [65, 0]
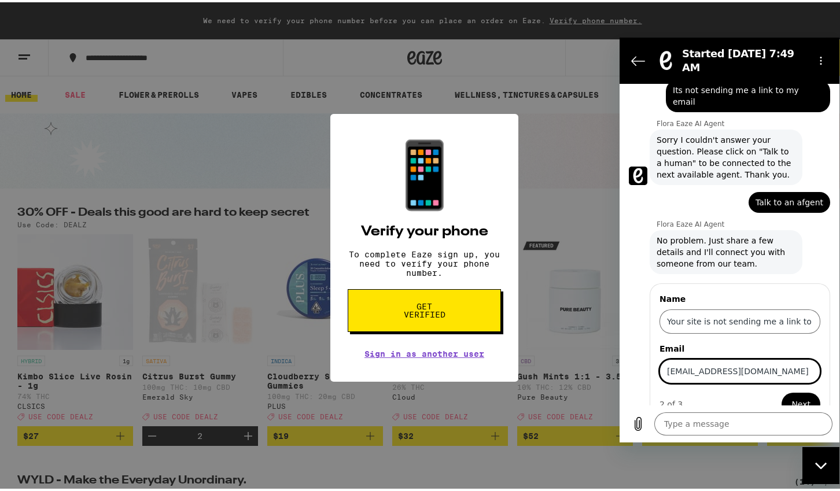
type input "[EMAIL_ADDRESS][DOMAIN_NAME]"
click at [784, 393] on button "Next" at bounding box center [801, 404] width 39 height 23
type textarea "x"
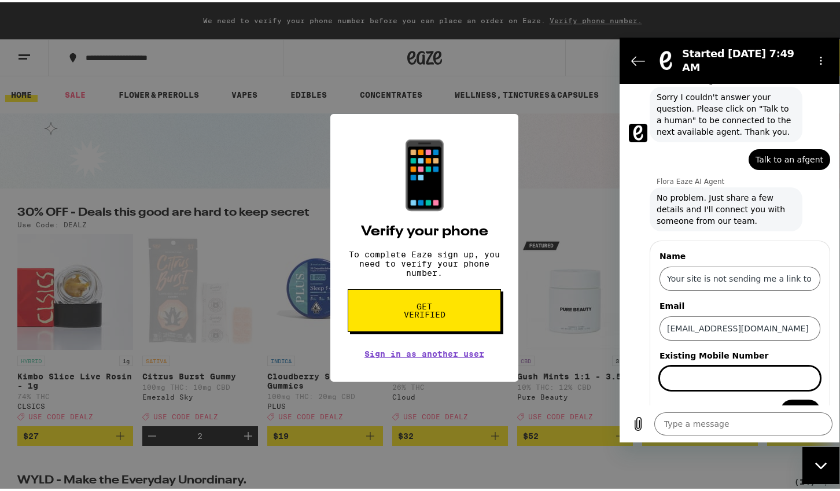
scroll to position [115, 0]
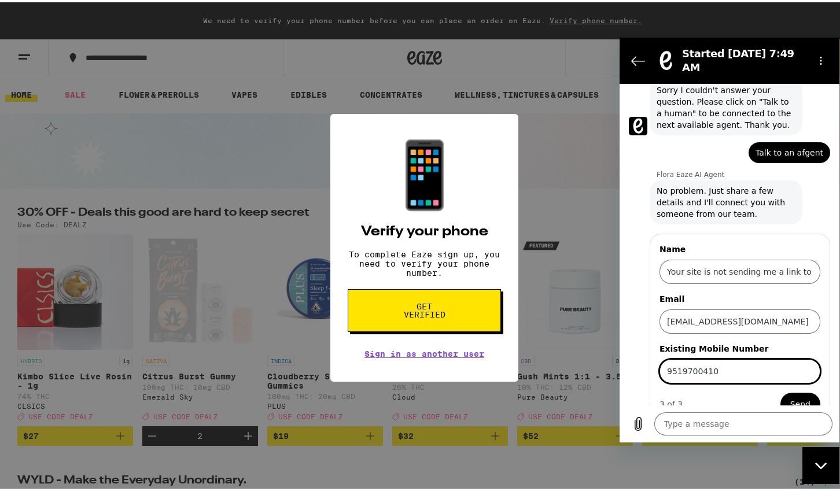
type input "9519700410"
click at [800, 398] on span "Send" at bounding box center [800, 405] width 20 height 14
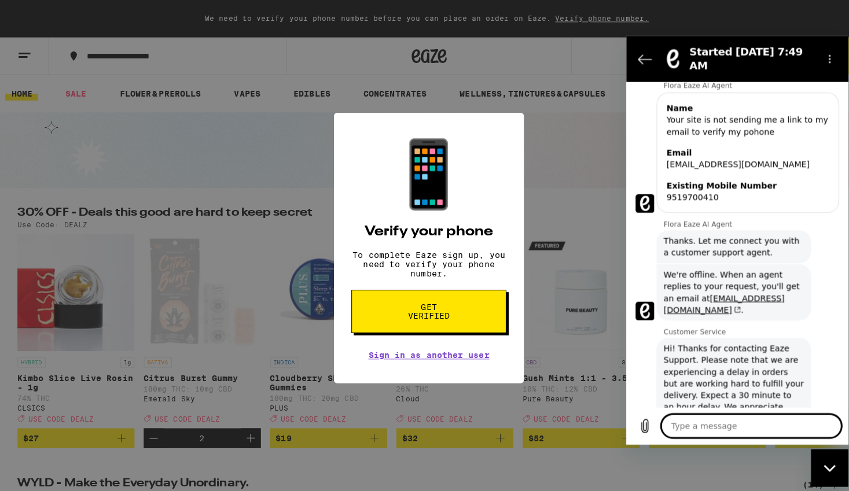
scroll to position [278, 0]
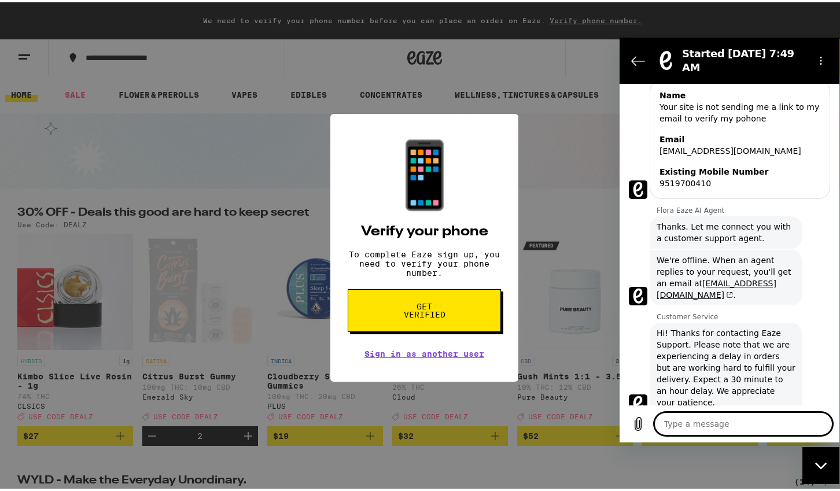
click at [290, 263] on div "📱 Verify your phone To complete Eaze sign up, you need to verify your phone num…" at bounding box center [424, 245] width 849 height 491
click at [422, 355] on link "Sign in as another user" at bounding box center [425, 351] width 120 height 9
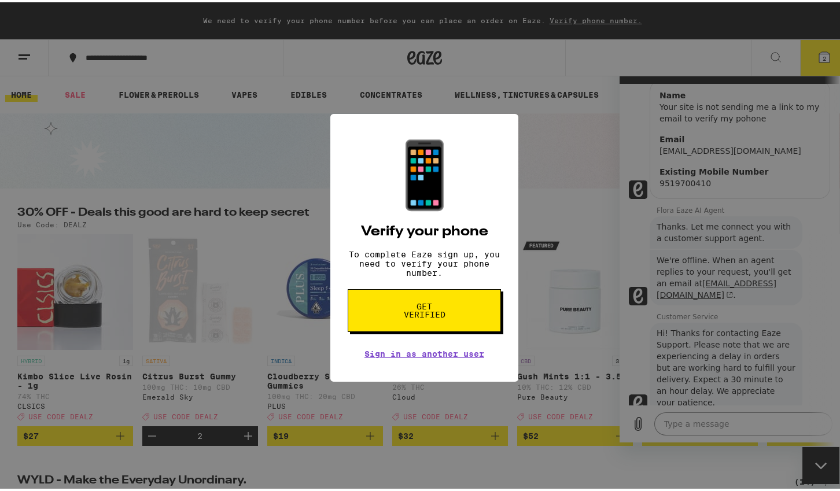
type textarea "x"
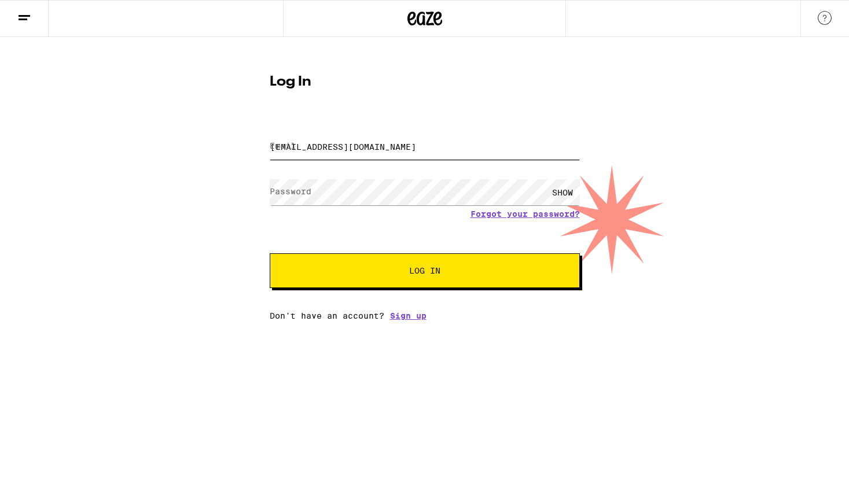
click at [369, 149] on input "[EMAIL_ADDRESS][DOMAIN_NAME]" at bounding box center [425, 147] width 310 height 26
type input "[EMAIL_ADDRESS][DOMAIN_NAME]"
click at [557, 189] on div "SHOW" at bounding box center [562, 192] width 35 height 26
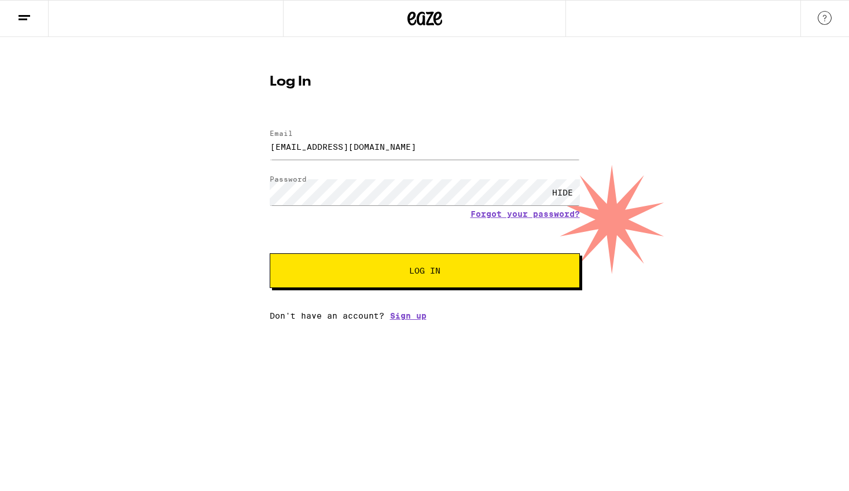
click at [443, 274] on span "Log In" at bounding box center [425, 271] width 216 height 8
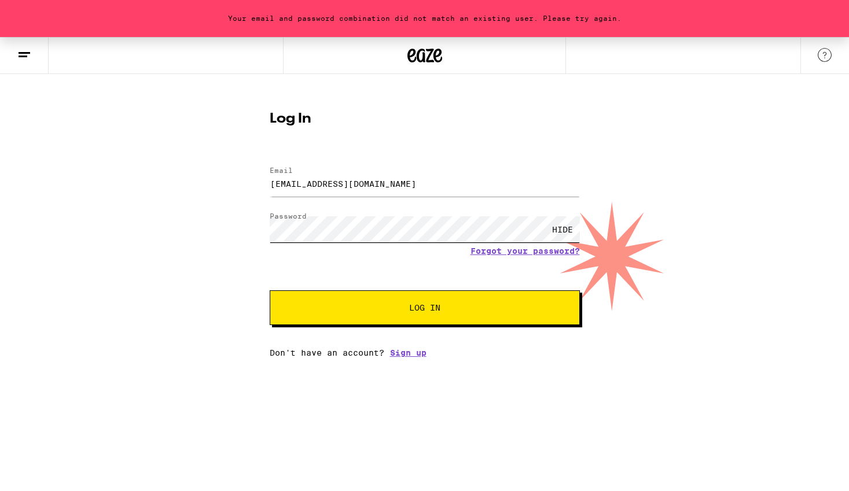
click at [270, 290] on button "Log In" at bounding box center [425, 307] width 310 height 35
click at [152, 341] on div "Your password has expired. Please reset your password. Log In Email Email [EMAI…" at bounding box center [424, 197] width 849 height 321
click at [355, 308] on span "Log In" at bounding box center [425, 308] width 216 height 8
click at [485, 259] on form "Email Email [EMAIL_ADDRESS][DOMAIN_NAME] Password Password HIDE Forgot your pas…" at bounding box center [425, 240] width 310 height 170
click at [487, 252] on link "Forgot your password?" at bounding box center [524, 250] width 109 height 9
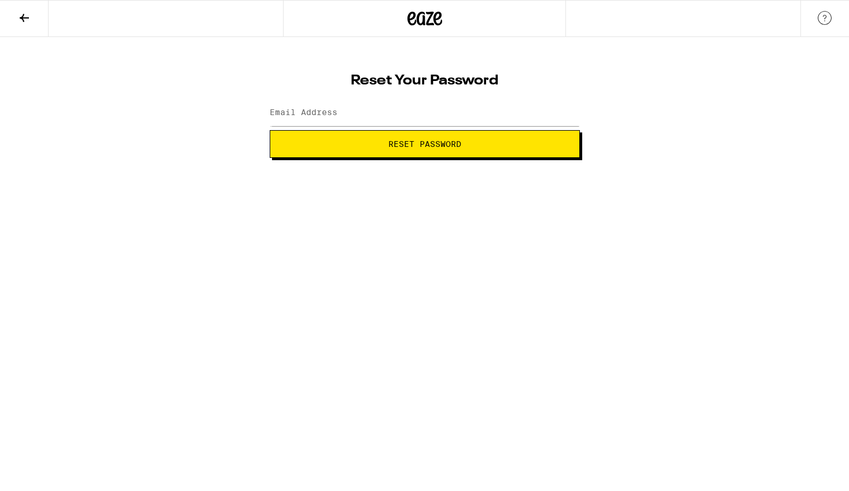
click at [413, 148] on span "Reset Password" at bounding box center [424, 144] width 73 height 8
click at [375, 113] on input "Email Address" at bounding box center [425, 113] width 310 height 26
type input "[EMAIL_ADDRESS][DOMAIN_NAME]"
click at [405, 145] on span "Reset Password" at bounding box center [424, 144] width 73 height 8
